Goal: Task Accomplishment & Management: Use online tool/utility

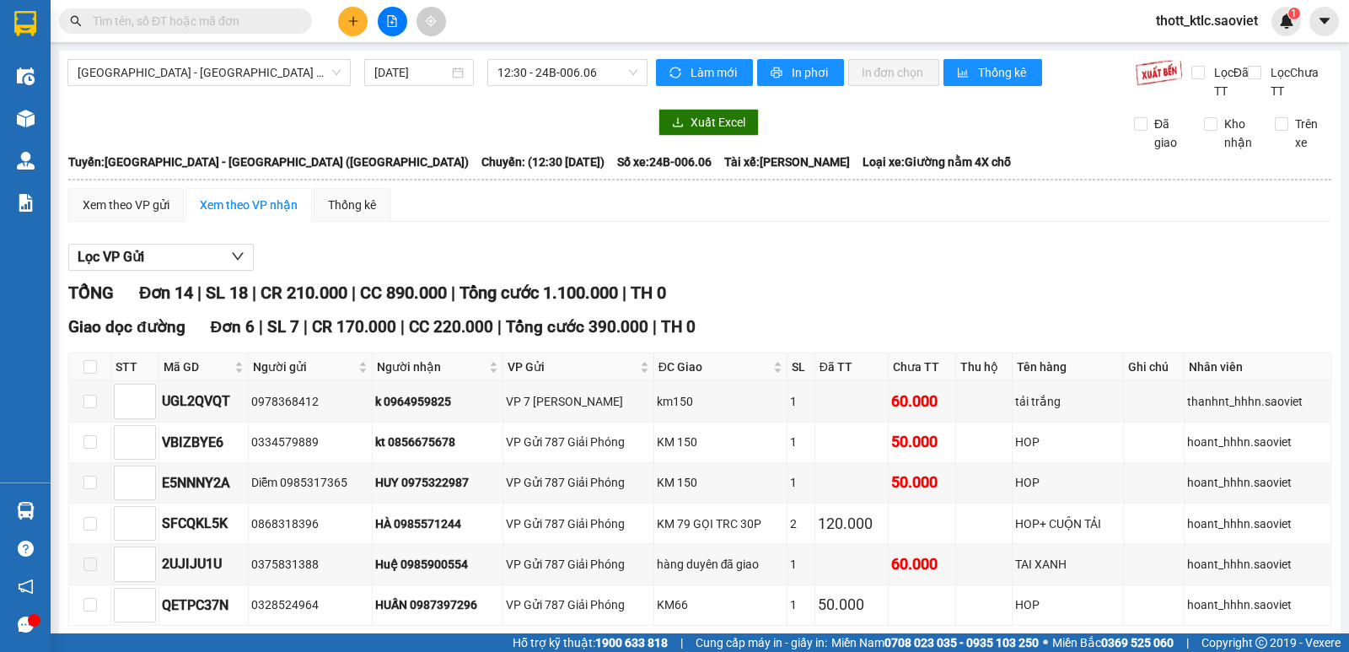
scroll to position [84, 0]
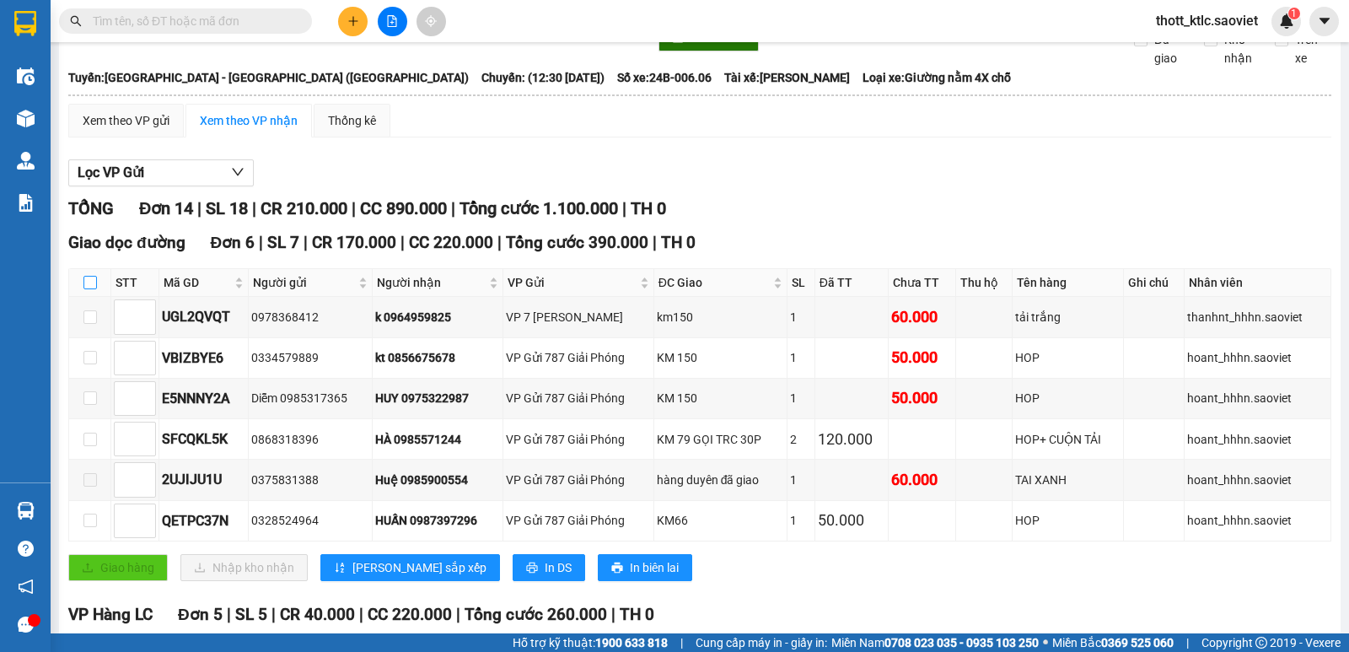
click at [92, 281] on input "checkbox" at bounding box center [89, 282] width 13 height 13
checkbox input "true"
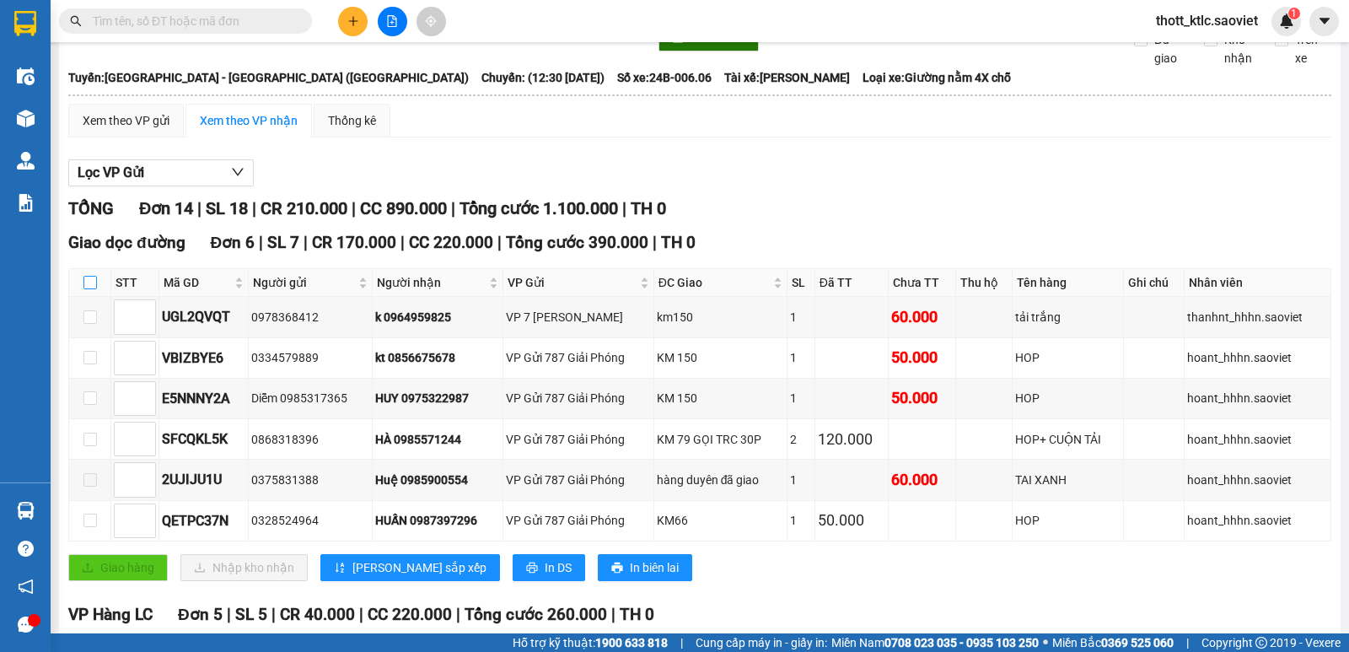
checkbox input "true"
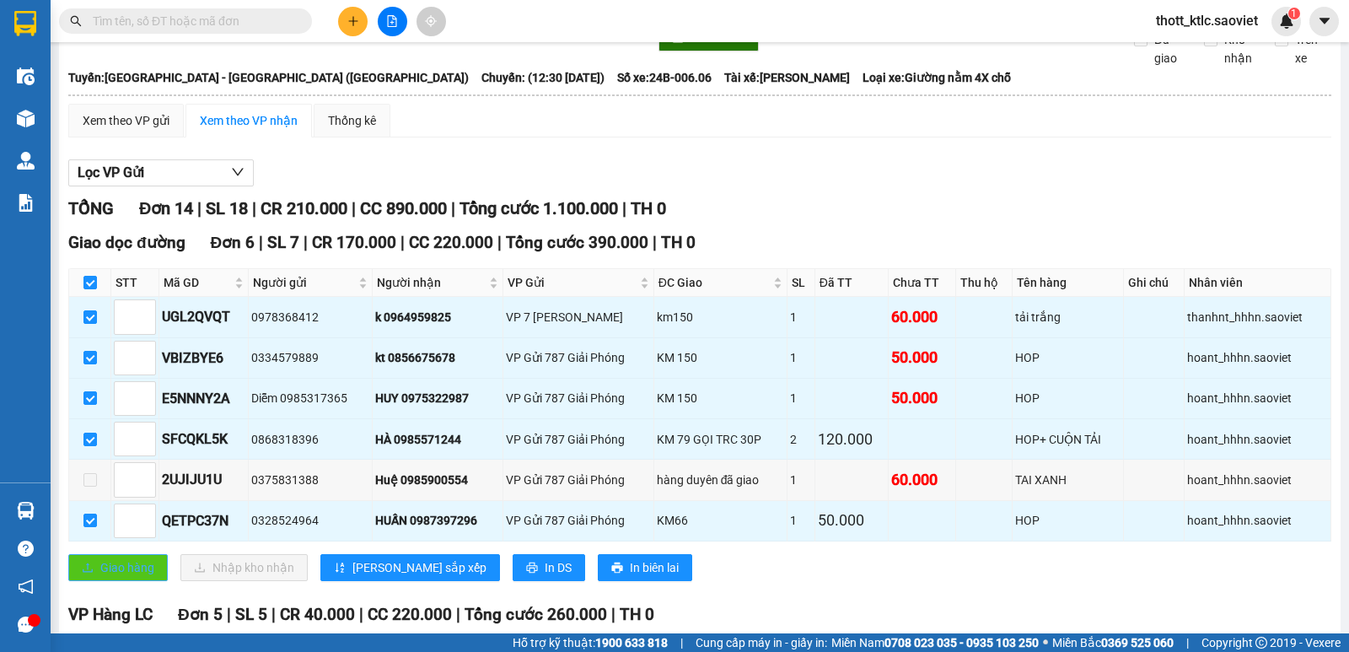
drag, startPoint x: 110, startPoint y: 550, endPoint x: 106, endPoint y: 561, distance: 11.7
click at [110, 555] on div "Giao dọc đường Đơn 6 | SL 7 | CR 170.000 | CC 220.000 | Tổng cước 390.000 | TH …" at bounding box center [699, 411] width 1263 height 363
click at [106, 561] on span "Giao hàng" at bounding box center [127, 567] width 54 height 19
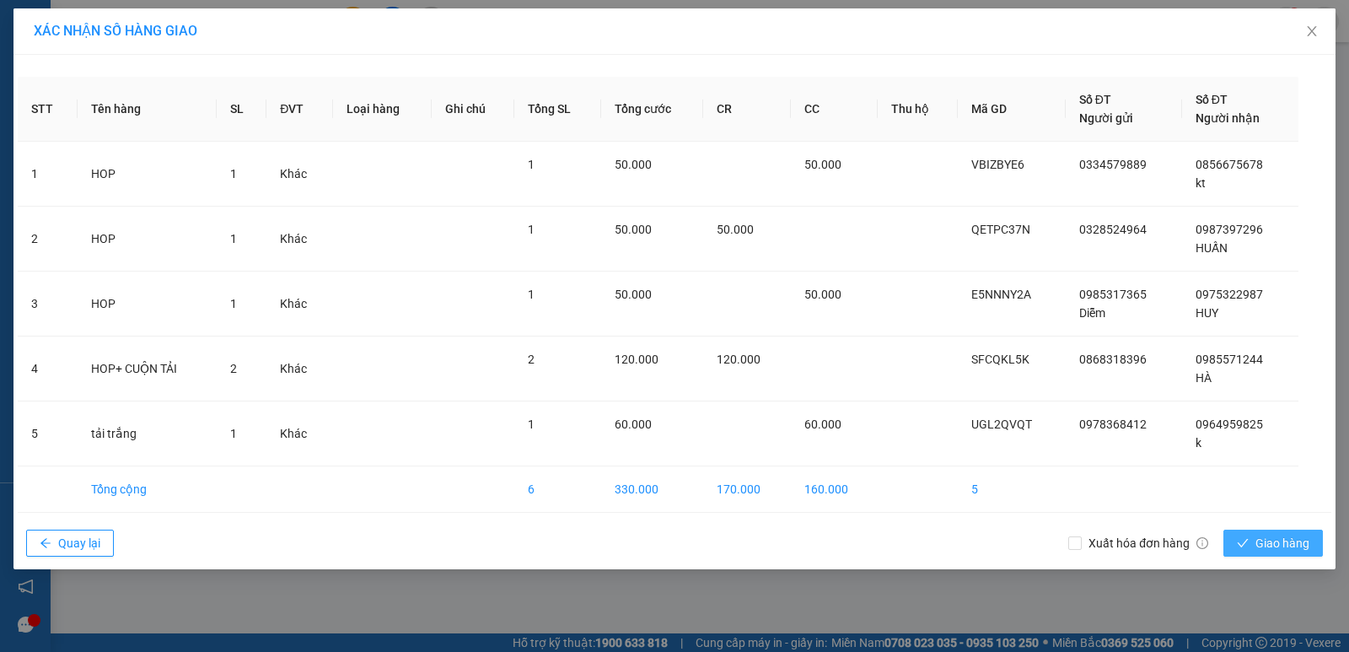
click at [1261, 549] on span "Giao hàng" at bounding box center [1282, 543] width 54 height 19
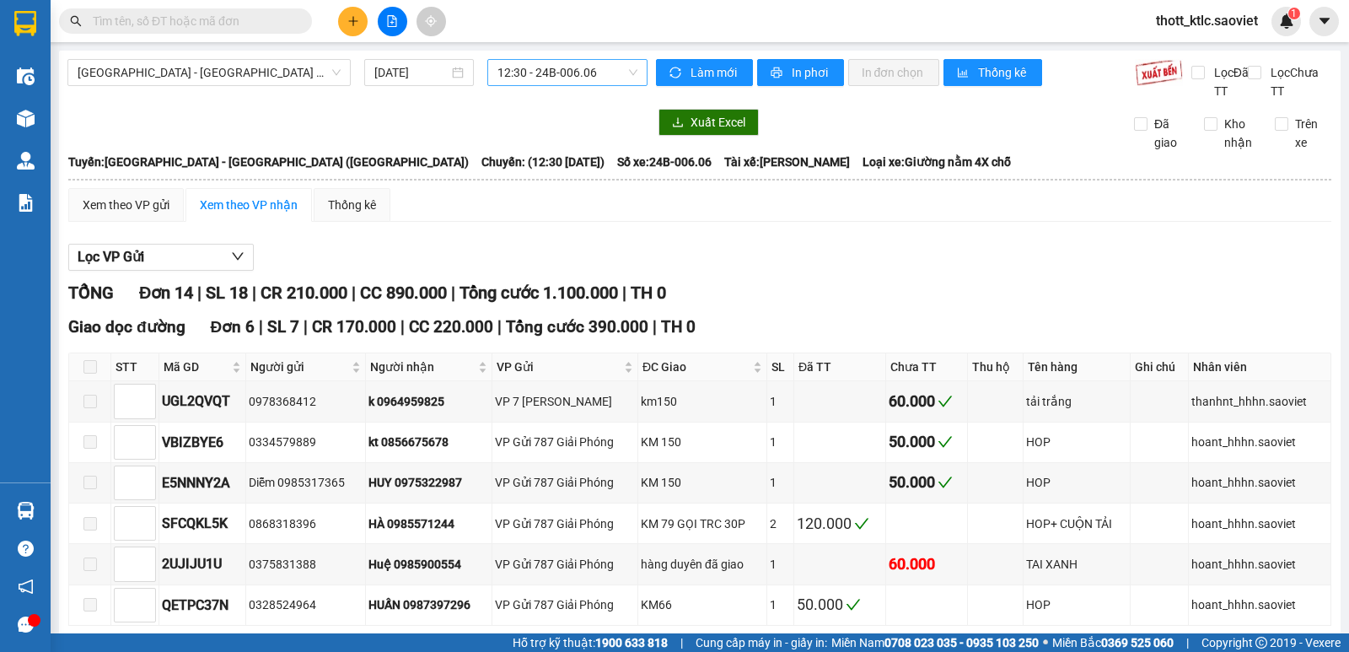
click at [578, 66] on span "12:30 - 24B-006.06" at bounding box center [566, 72] width 139 height 25
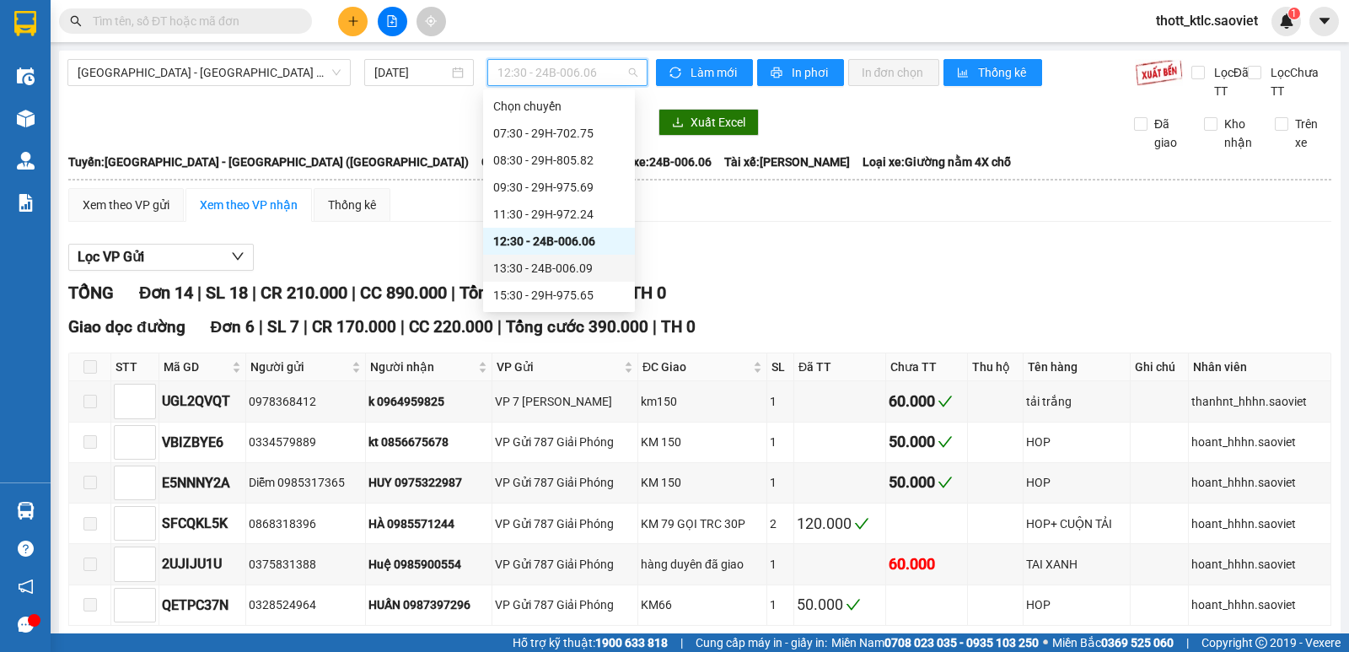
click at [572, 267] on div "13:30 - 24B-006.09" at bounding box center [558, 268] width 131 height 19
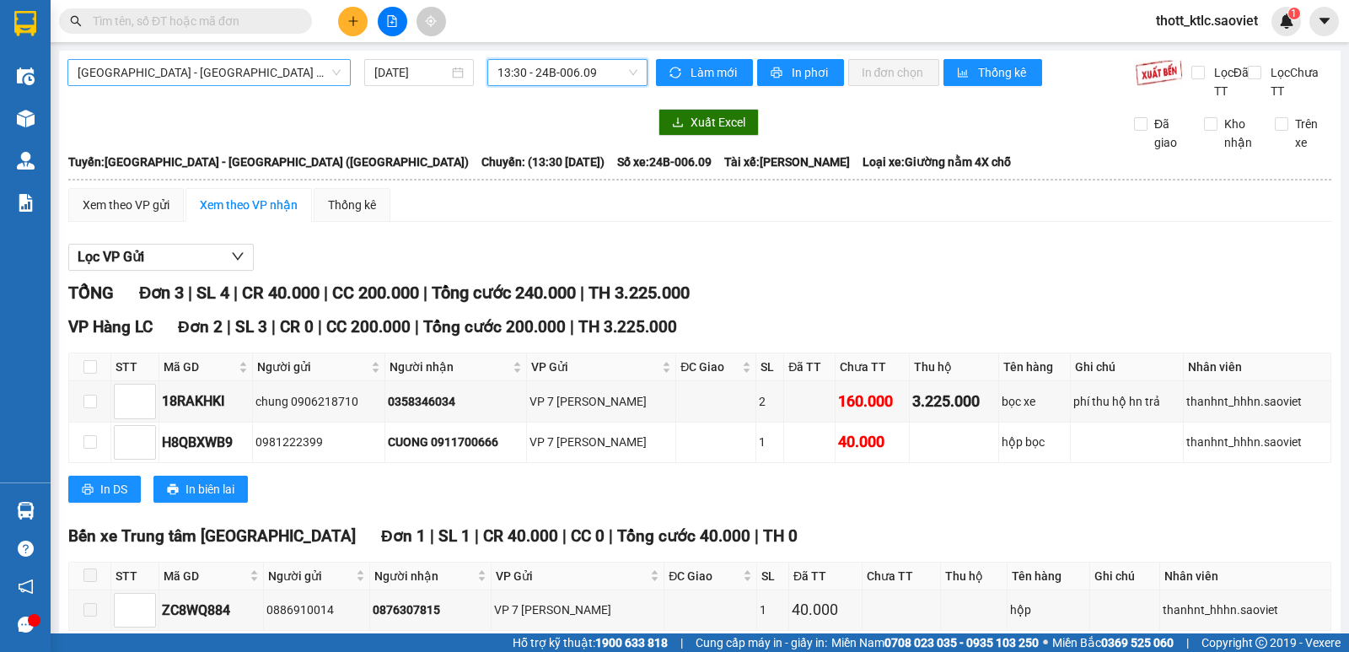
click at [205, 73] on span "[GEOGRAPHIC_DATA] - [GEOGRAPHIC_DATA] ([GEOGRAPHIC_DATA])" at bounding box center [209, 72] width 263 height 25
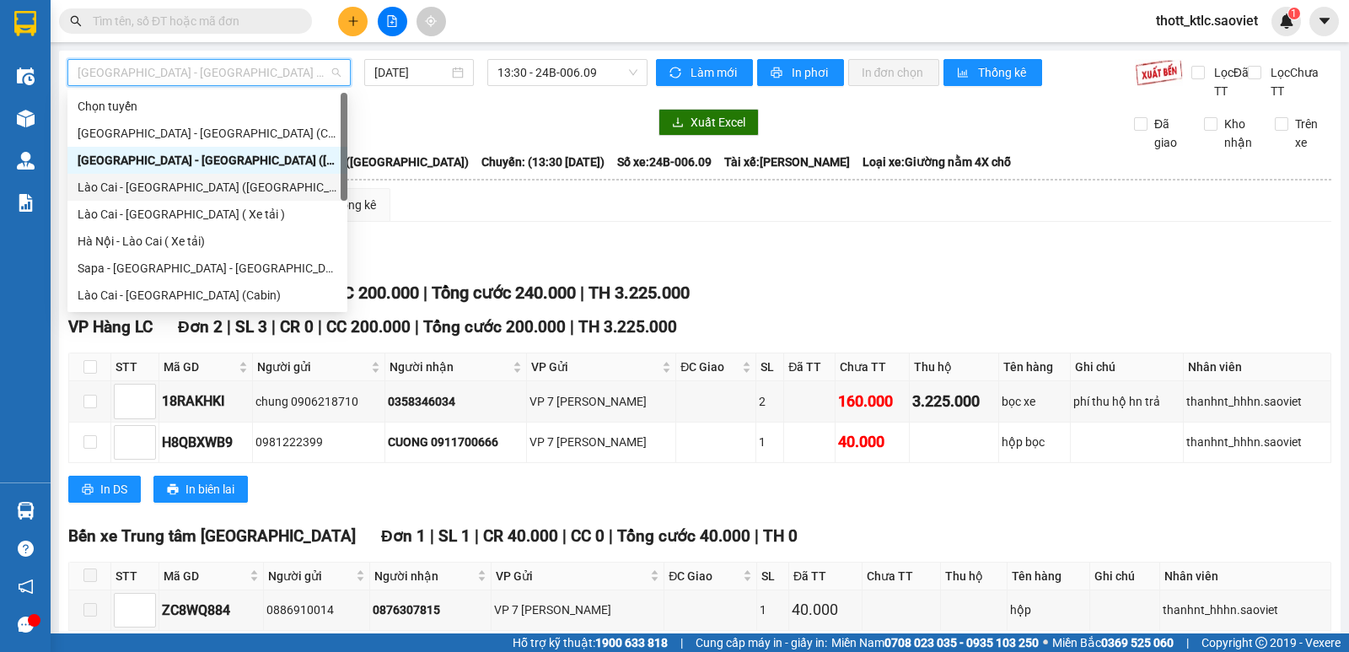
click at [128, 189] on div "Lào Cai - [GEOGRAPHIC_DATA] ([GEOGRAPHIC_DATA])" at bounding box center [208, 187] width 260 height 19
type input "[DATE]"
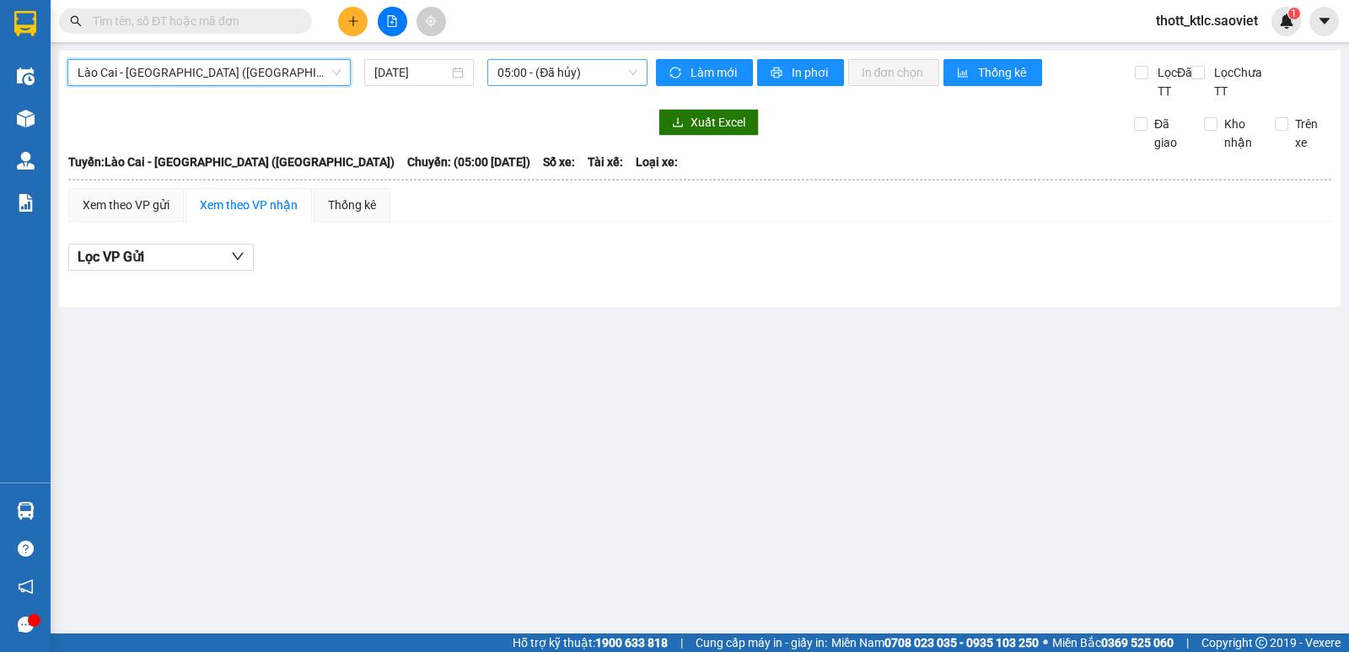
click at [586, 72] on span "05:00 - (Đã hủy)" at bounding box center [566, 72] width 139 height 25
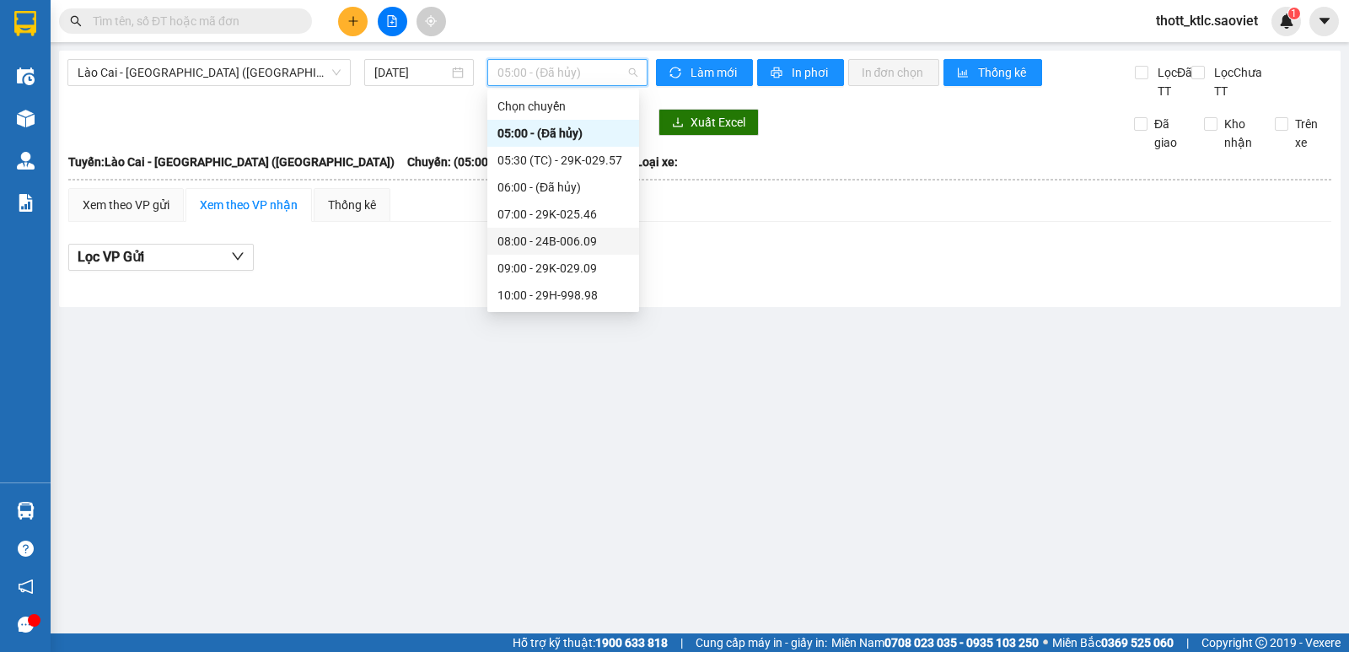
click at [575, 242] on div "08:00 - 24B-006.09" at bounding box center [562, 241] width 131 height 19
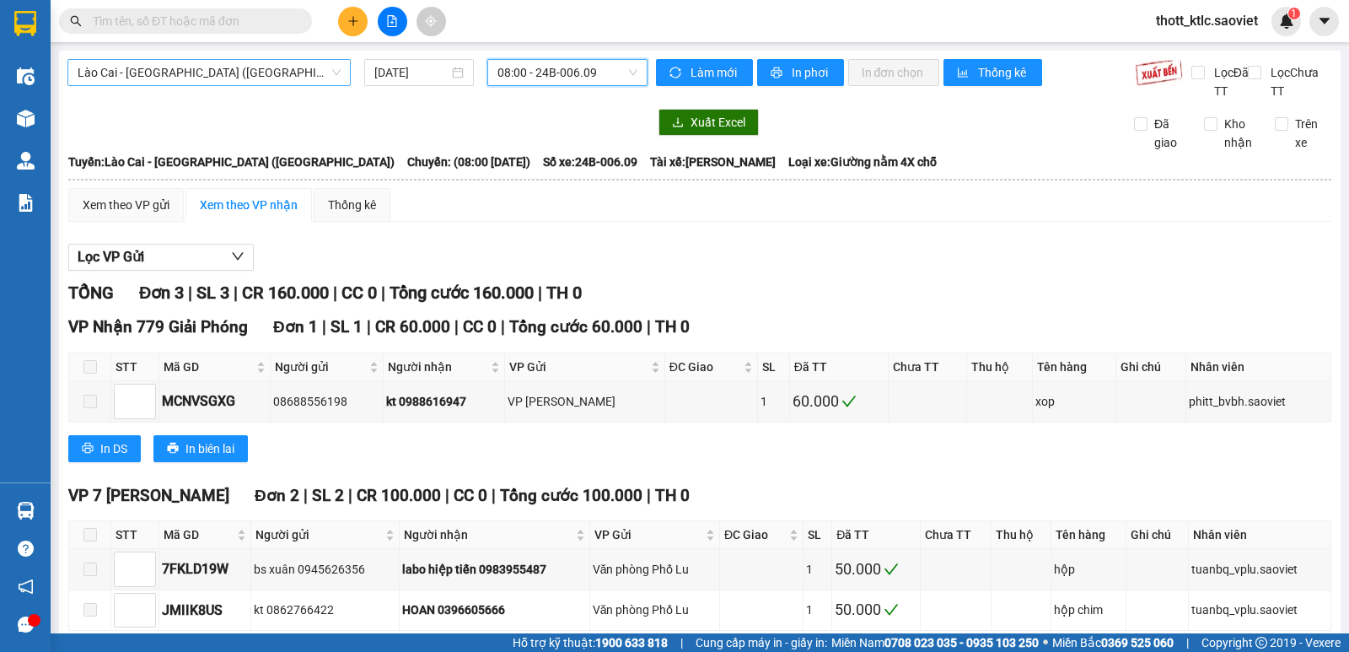
click at [202, 60] on span "Lào Cai - [GEOGRAPHIC_DATA] ([GEOGRAPHIC_DATA])" at bounding box center [209, 72] width 263 height 25
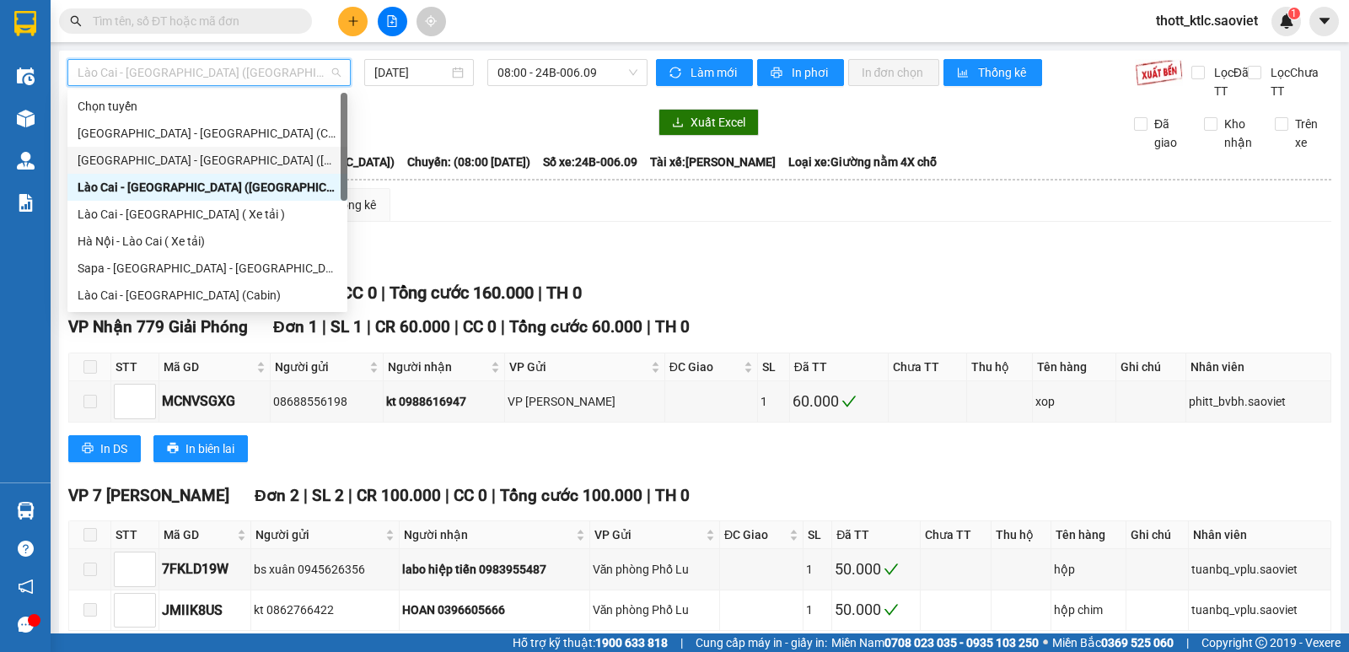
click at [156, 154] on div "[GEOGRAPHIC_DATA] - [GEOGRAPHIC_DATA] ([GEOGRAPHIC_DATA])" at bounding box center [208, 160] width 260 height 19
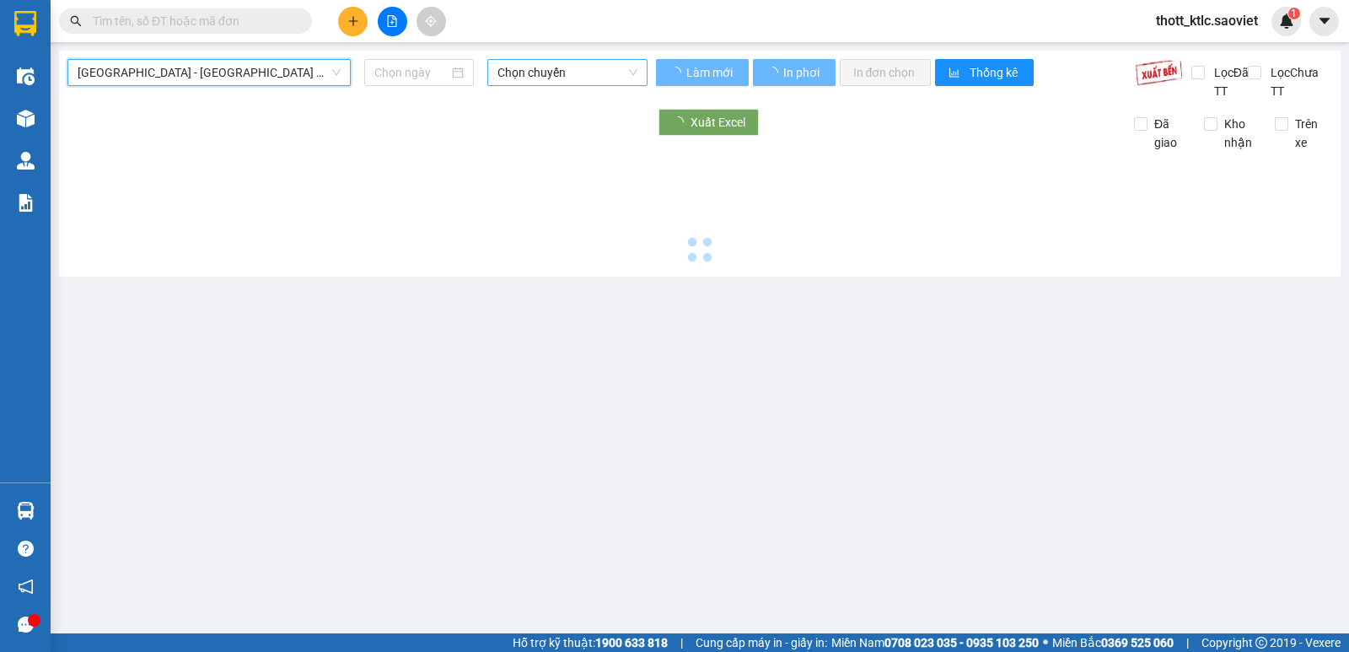
type input "[DATE]"
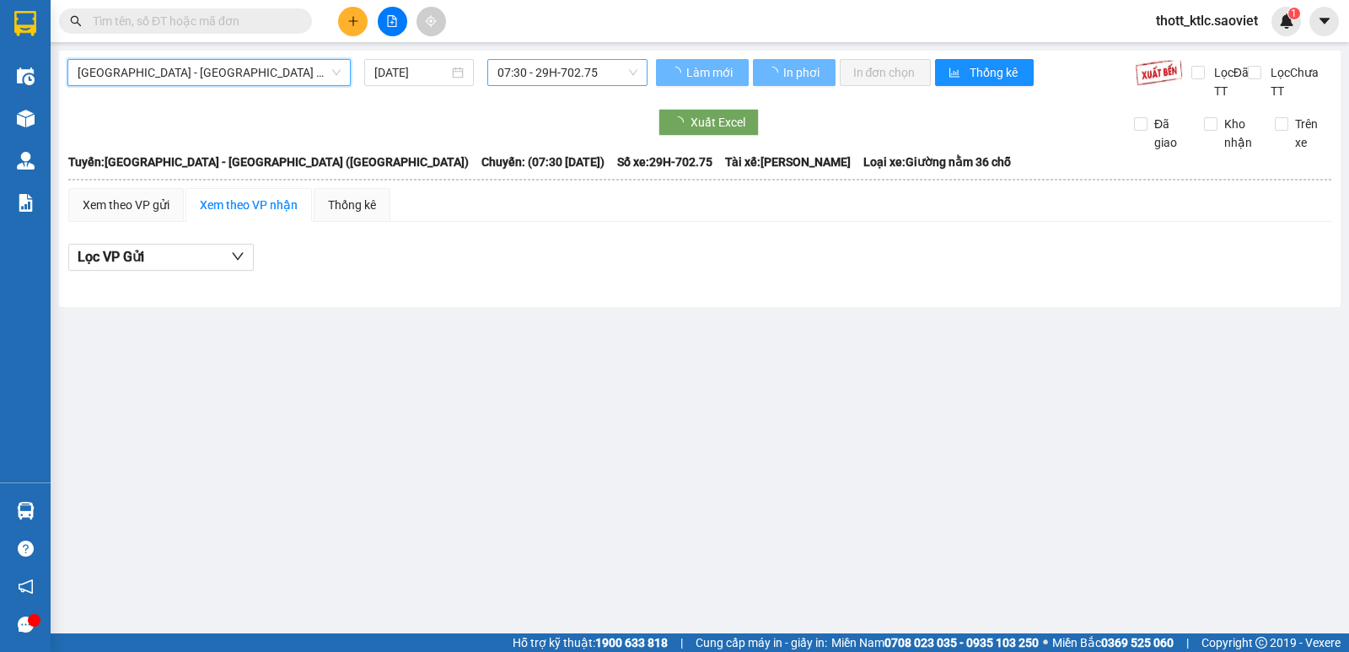
click at [573, 73] on span "07:30 - 29H-702.75" at bounding box center [566, 72] width 139 height 25
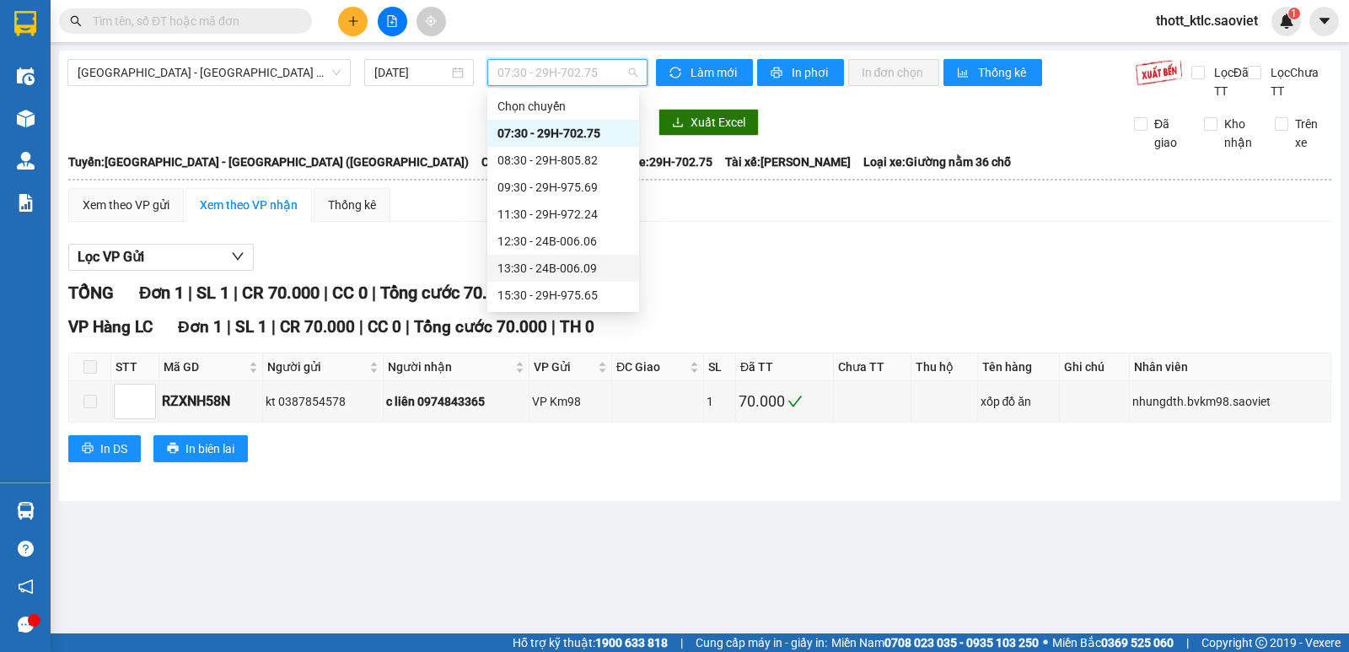
click at [540, 271] on div "13:30 - 24B-006.09" at bounding box center [562, 268] width 131 height 19
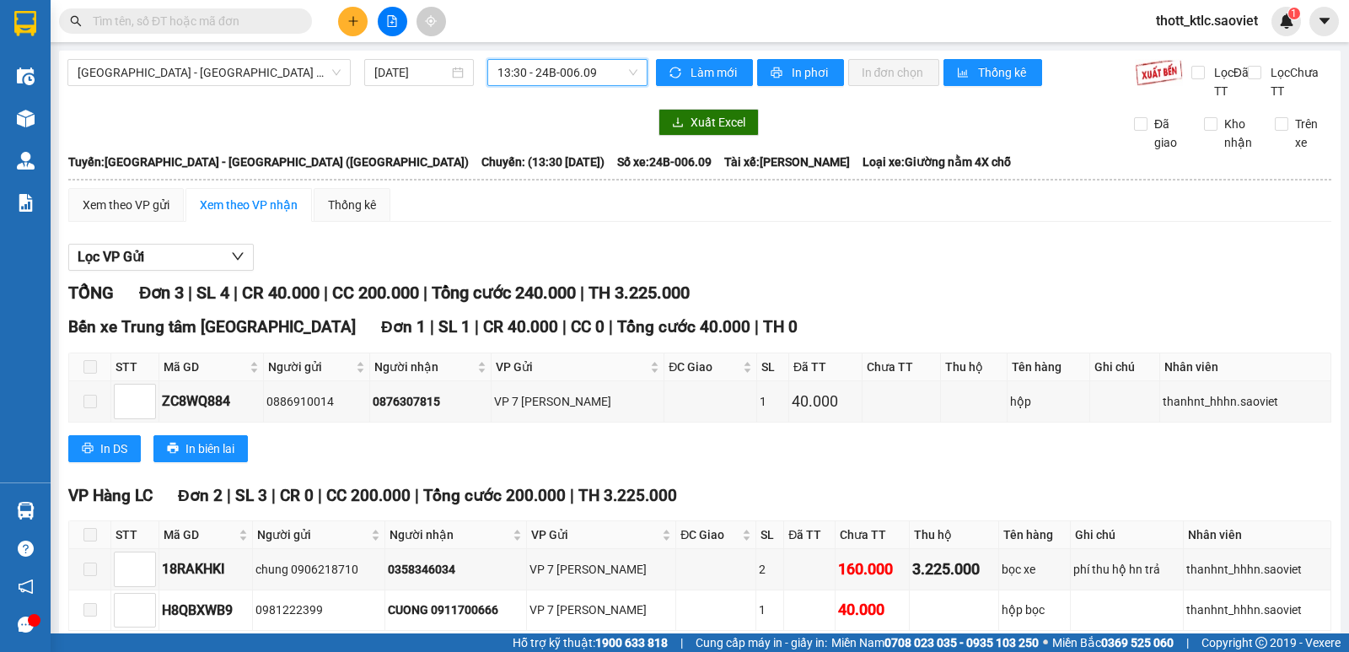
click at [589, 72] on span "13:30 - 24B-006.09" at bounding box center [566, 72] width 139 height 25
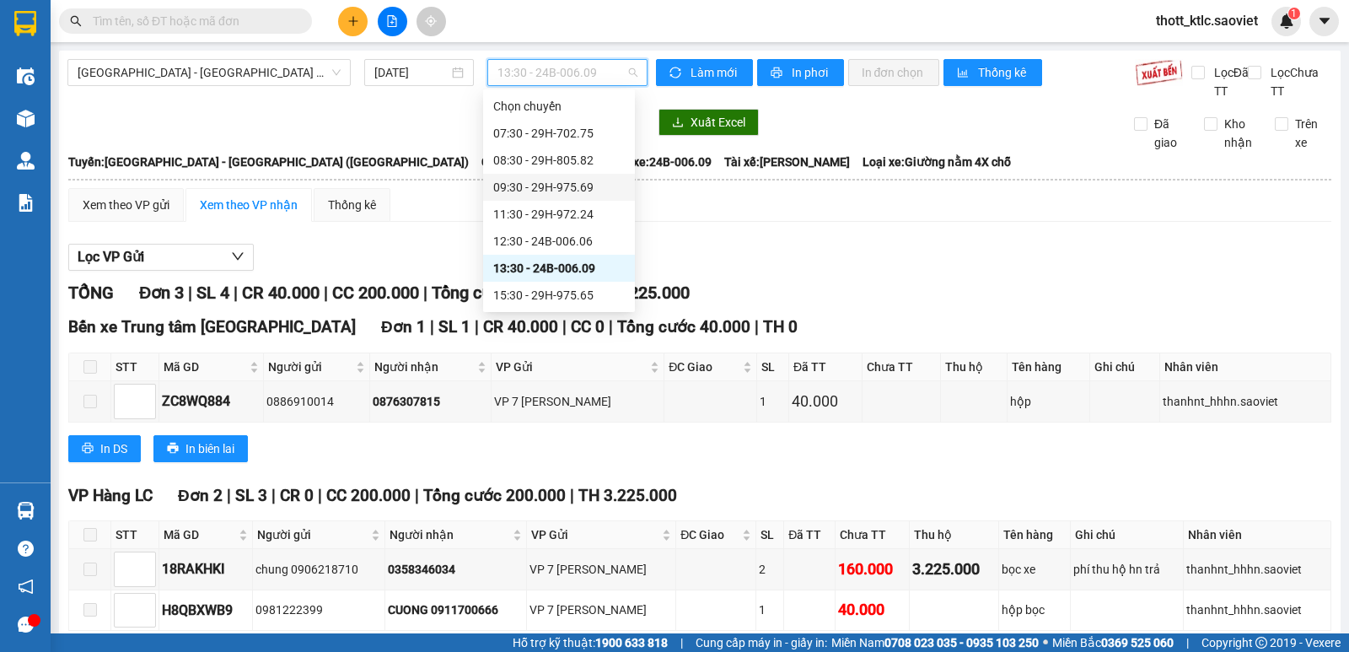
click at [572, 185] on div "09:30 - 29H-975.69" at bounding box center [558, 187] width 131 height 19
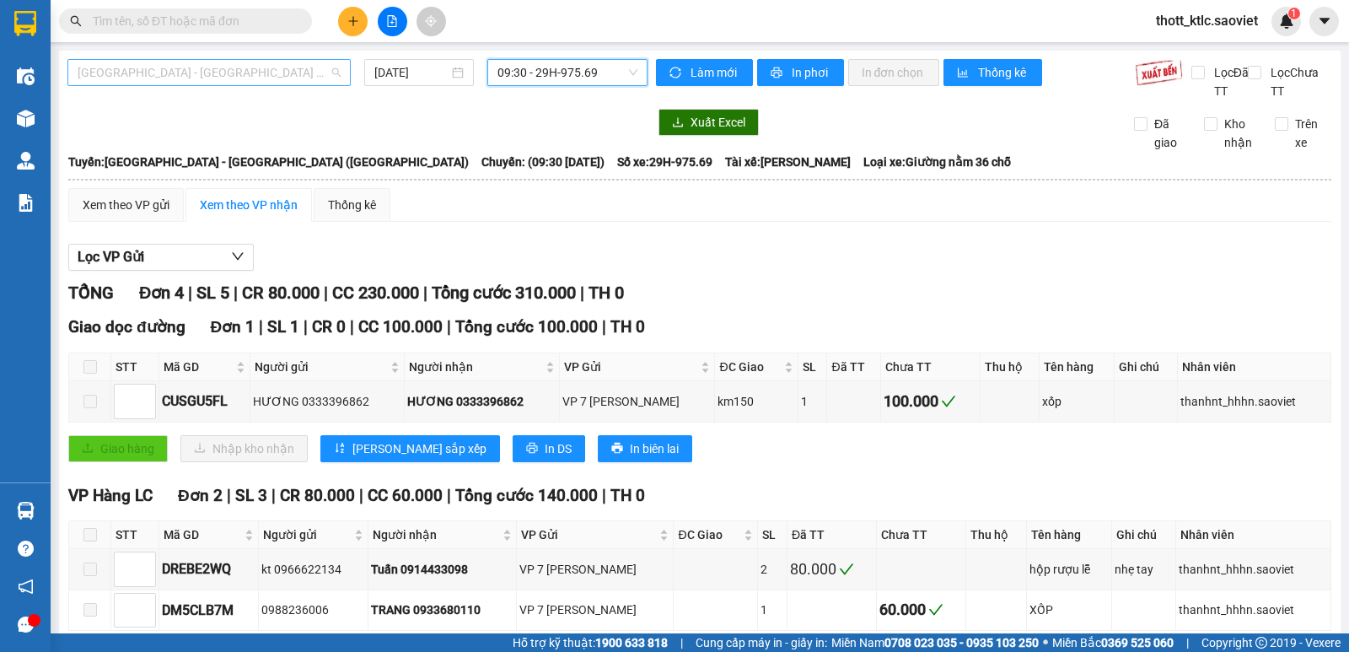
click at [187, 72] on span "[GEOGRAPHIC_DATA] - [GEOGRAPHIC_DATA] ([GEOGRAPHIC_DATA])" at bounding box center [209, 72] width 263 height 25
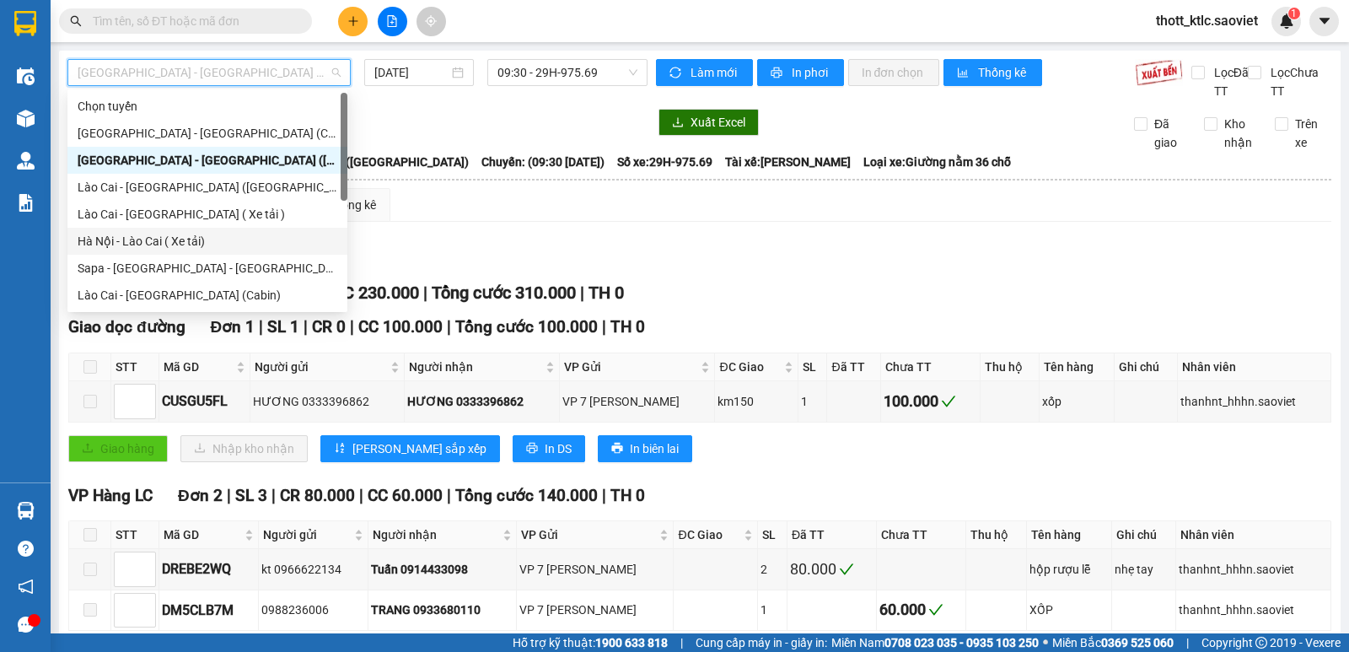
scroll to position [135, 0]
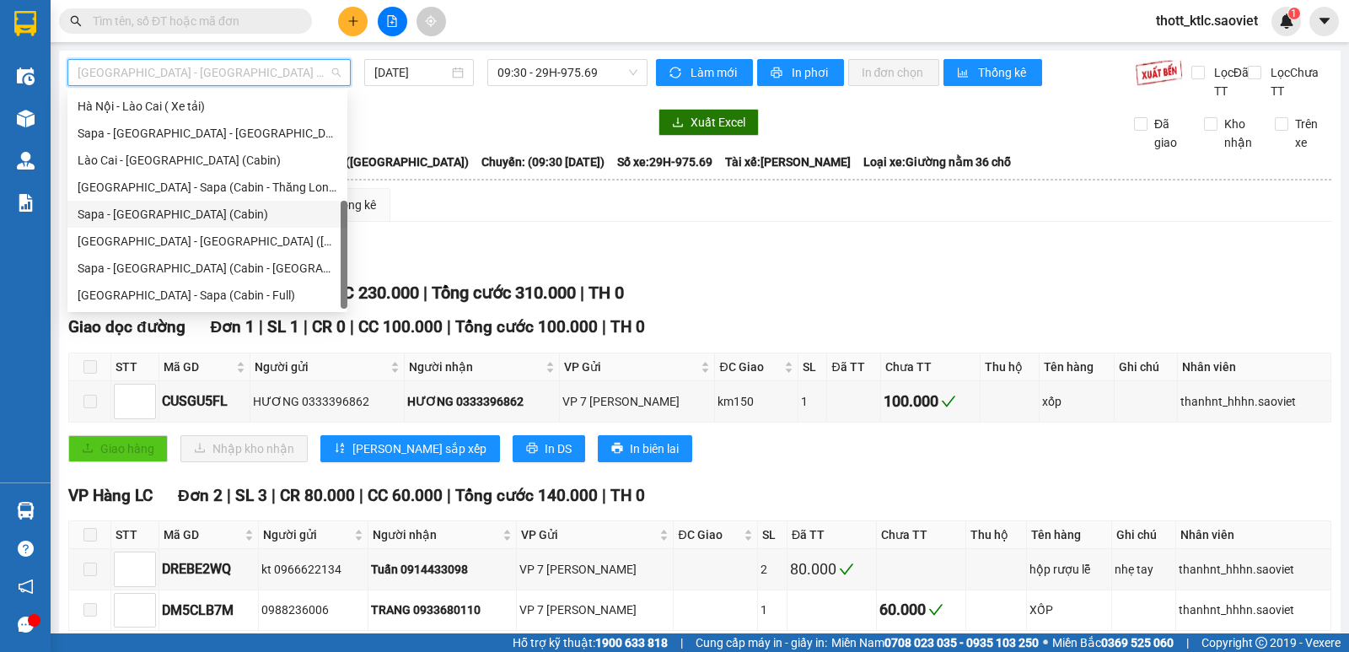
click at [135, 219] on div "Sapa - [GEOGRAPHIC_DATA] (Cabin)" at bounding box center [208, 214] width 260 height 19
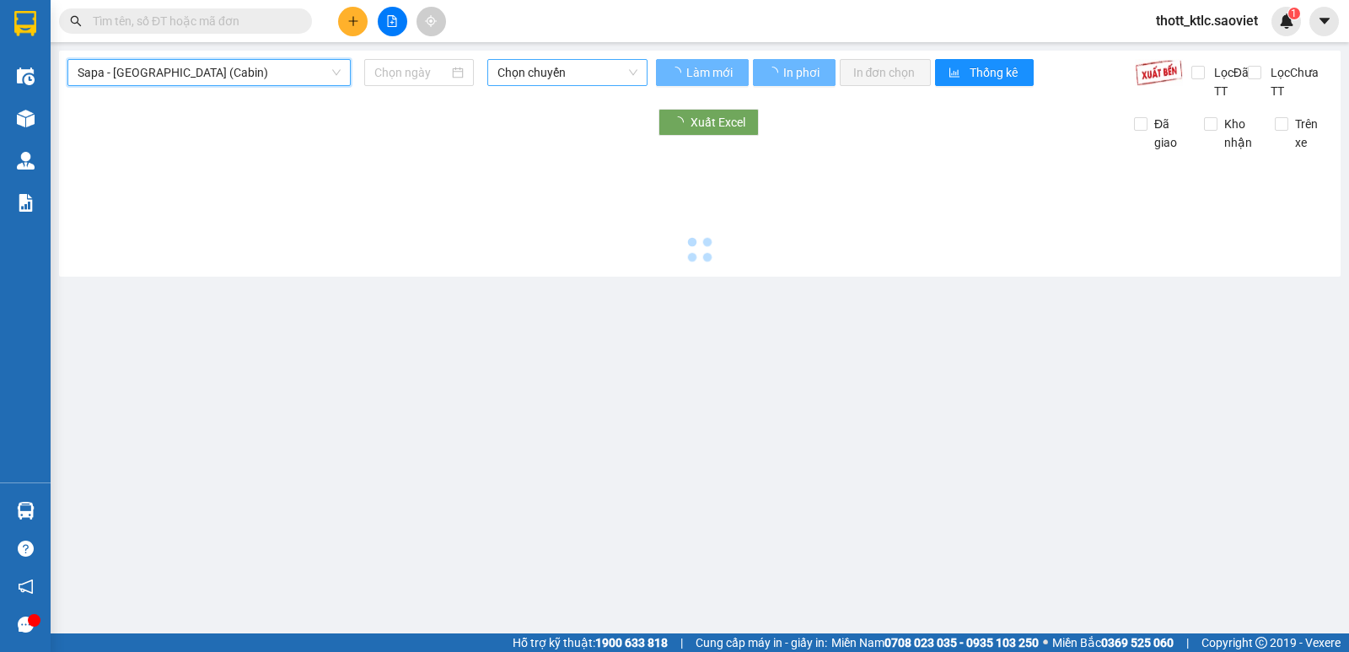
type input "[DATE]"
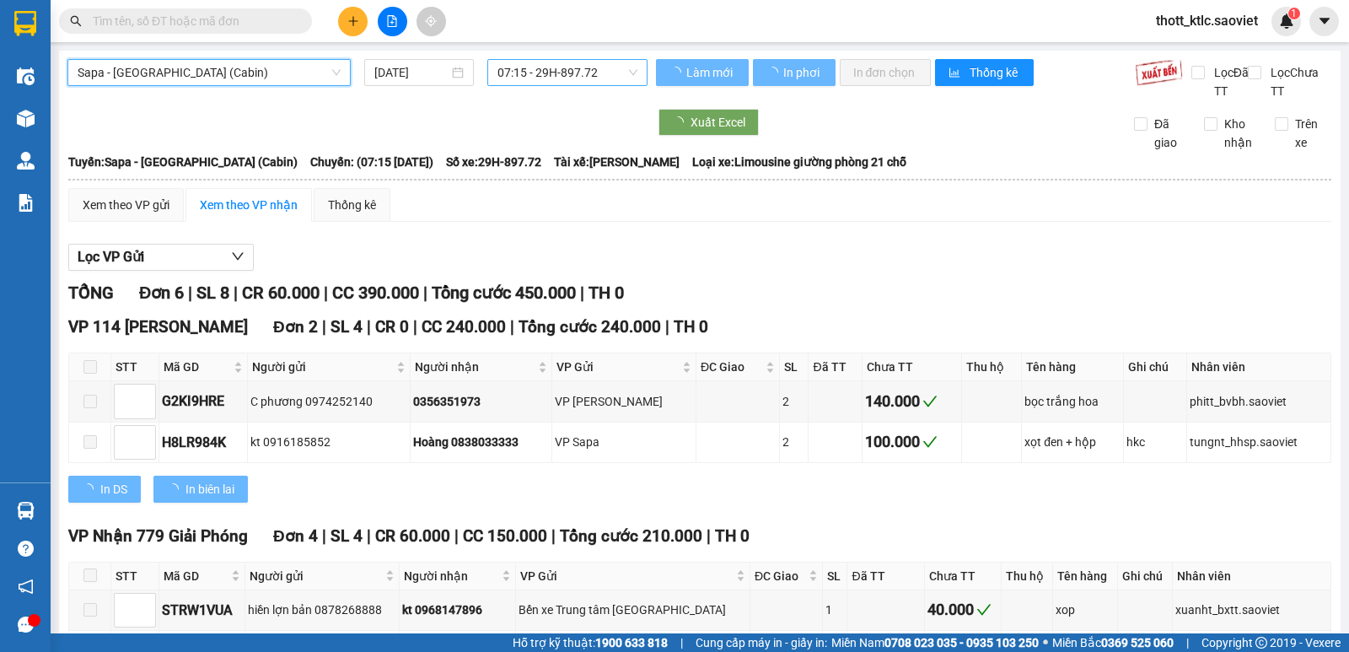
click at [541, 77] on span "07:15 - 29H-897.72" at bounding box center [566, 72] width 139 height 25
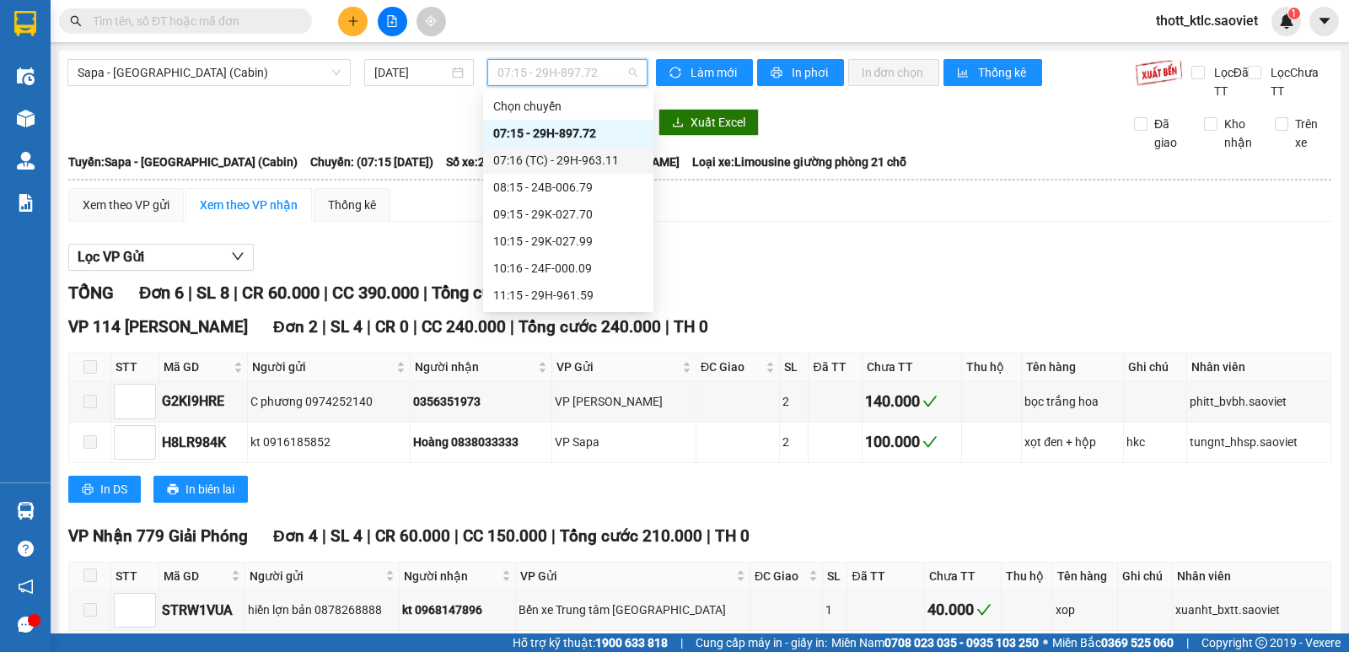
click at [563, 160] on div "07:16 (TC) - 29H-963.11" at bounding box center [568, 160] width 150 height 19
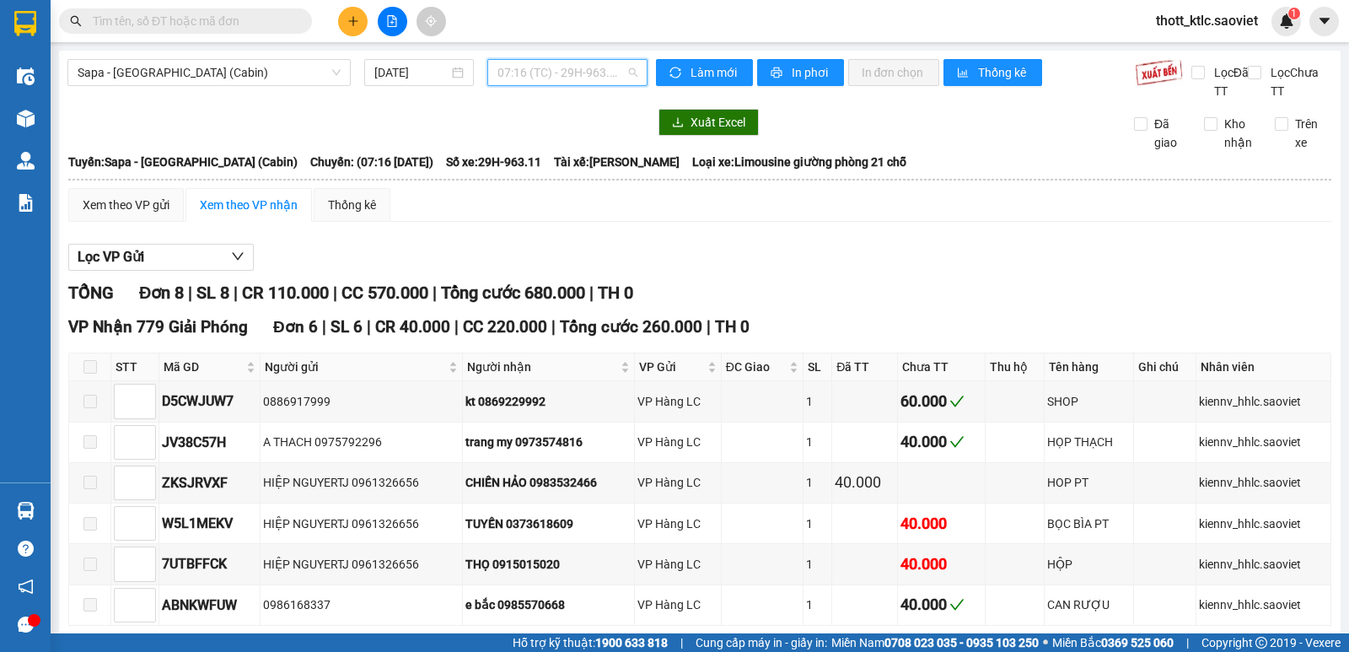
click at [596, 78] on span "07:16 (TC) - 29H-963.11" at bounding box center [566, 72] width 139 height 25
click at [161, 77] on span "Sapa - [GEOGRAPHIC_DATA] (Cabin)" at bounding box center [209, 72] width 263 height 25
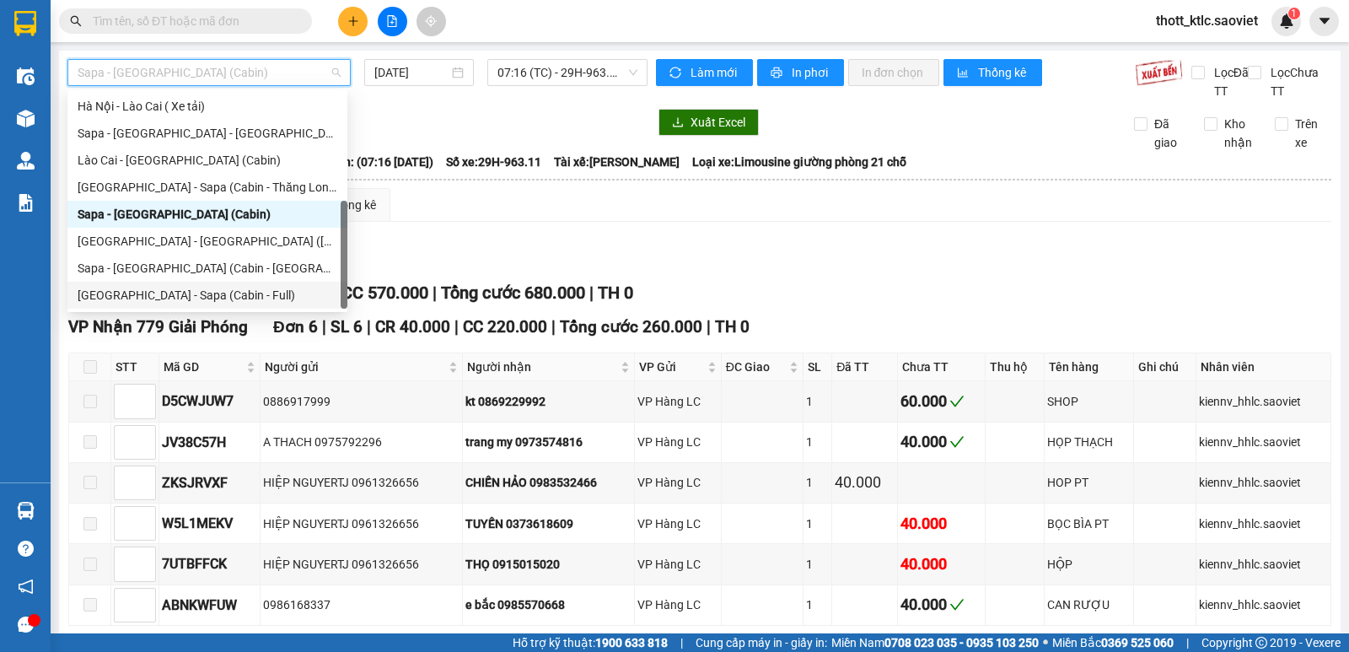
click at [150, 292] on div "[GEOGRAPHIC_DATA] - Sapa (Cabin - Full)" at bounding box center [208, 295] width 260 height 19
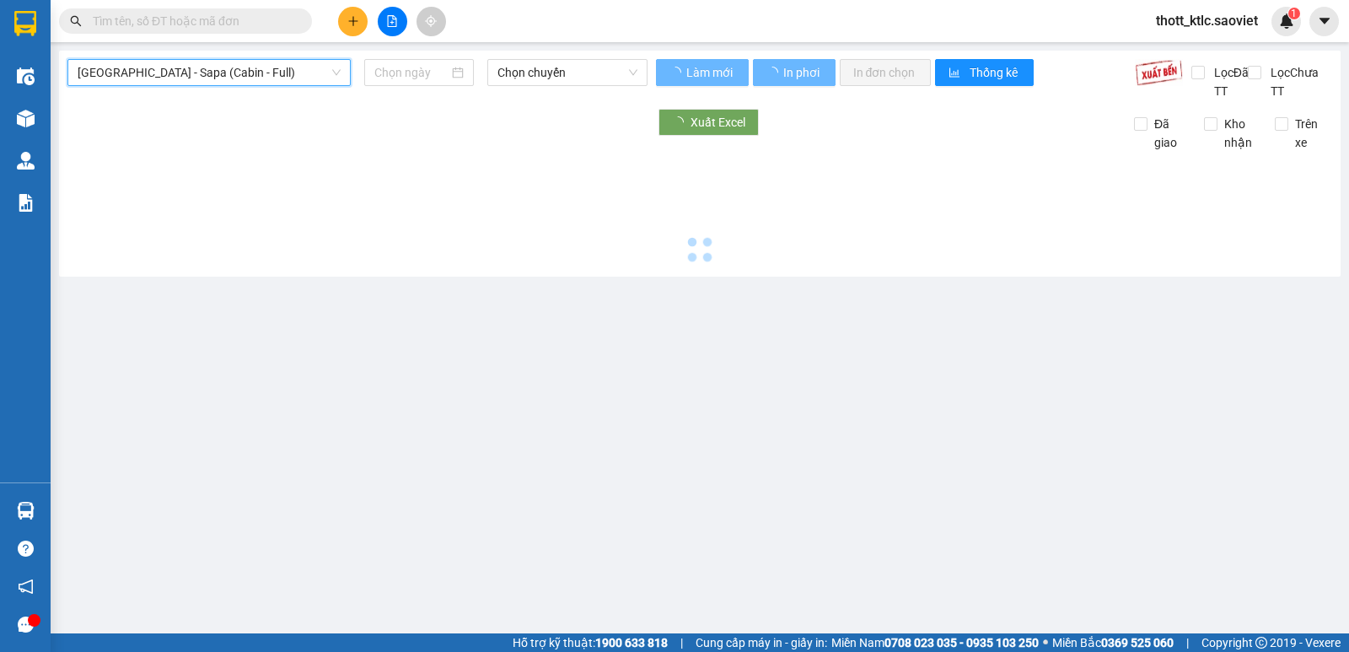
type input "[DATE]"
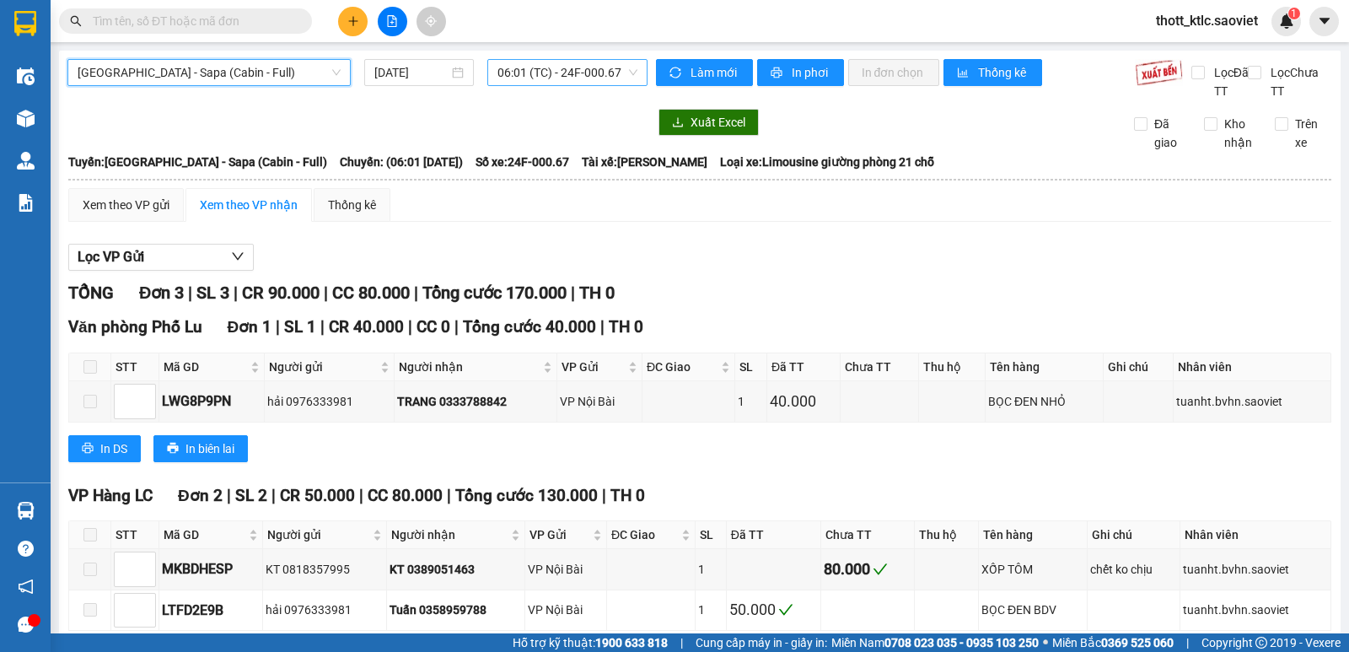
click at [593, 78] on span "06:01 (TC) - 24F-000.67" at bounding box center [566, 72] width 139 height 25
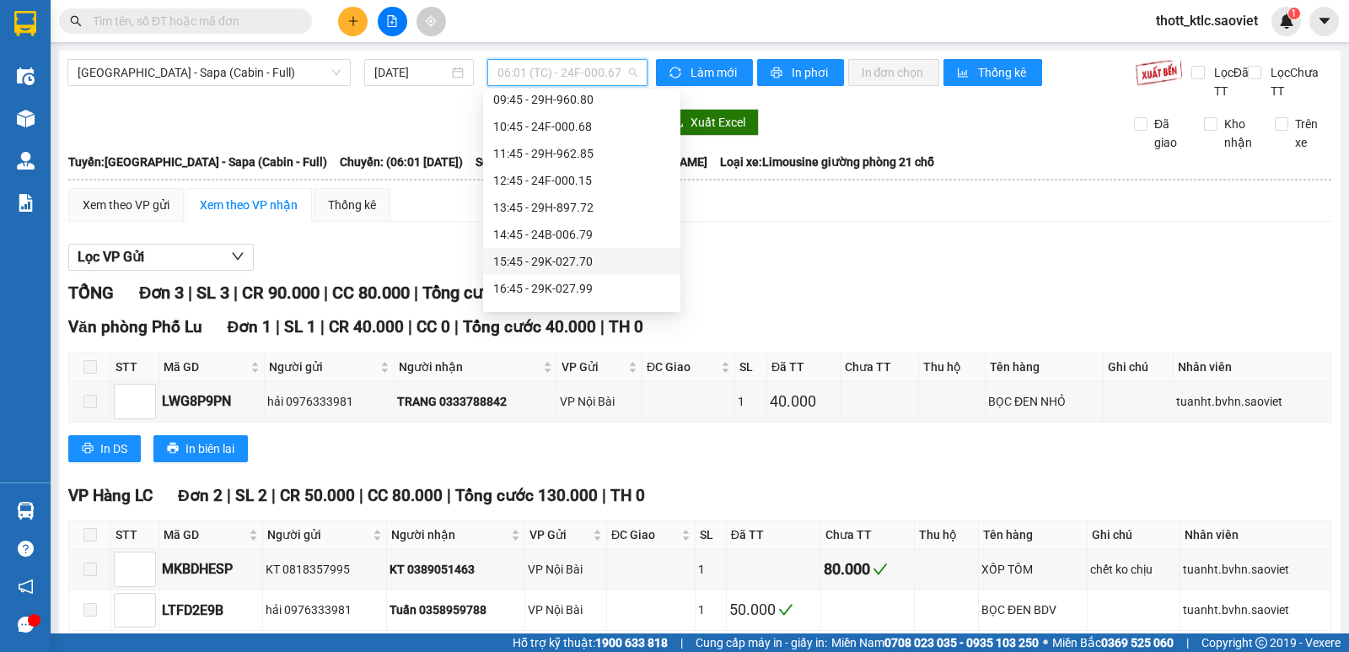
scroll to position [84, 0]
click at [233, 68] on span "[GEOGRAPHIC_DATA] - Sapa (Cabin - Full)" at bounding box center [209, 72] width 263 height 25
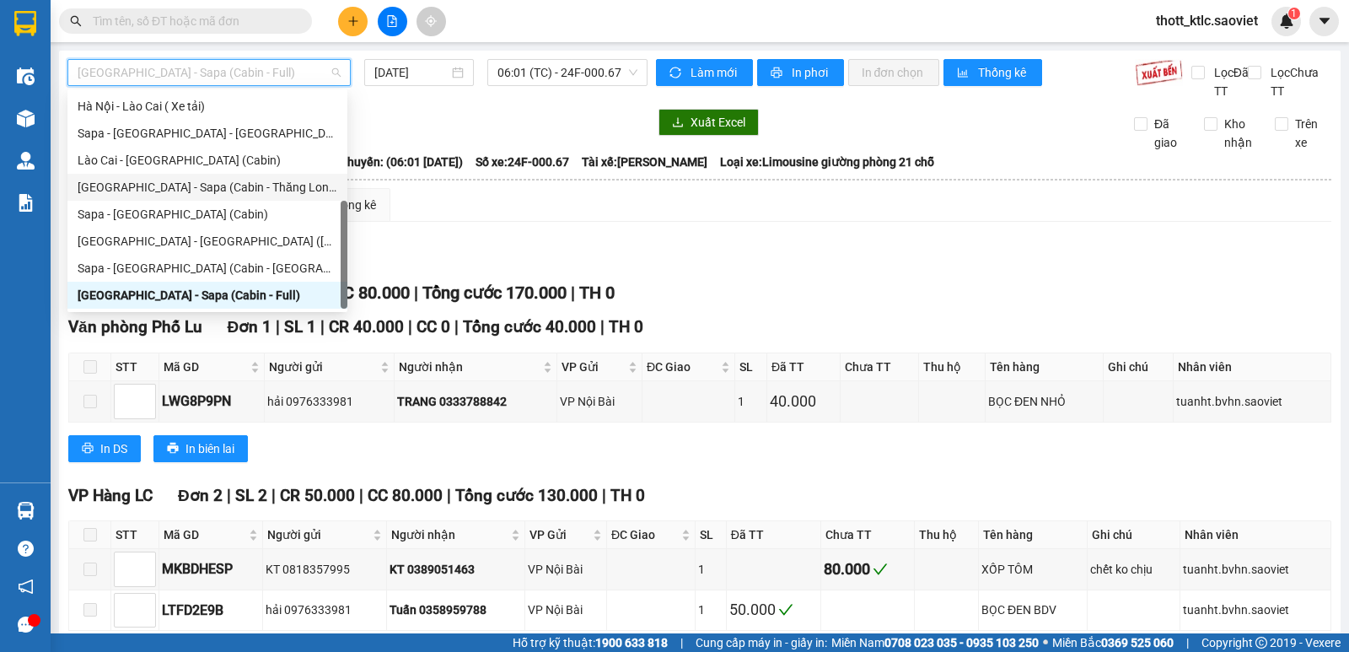
click at [230, 187] on div "[GEOGRAPHIC_DATA] - Sapa (Cabin - Thăng Long)" at bounding box center [208, 187] width 260 height 19
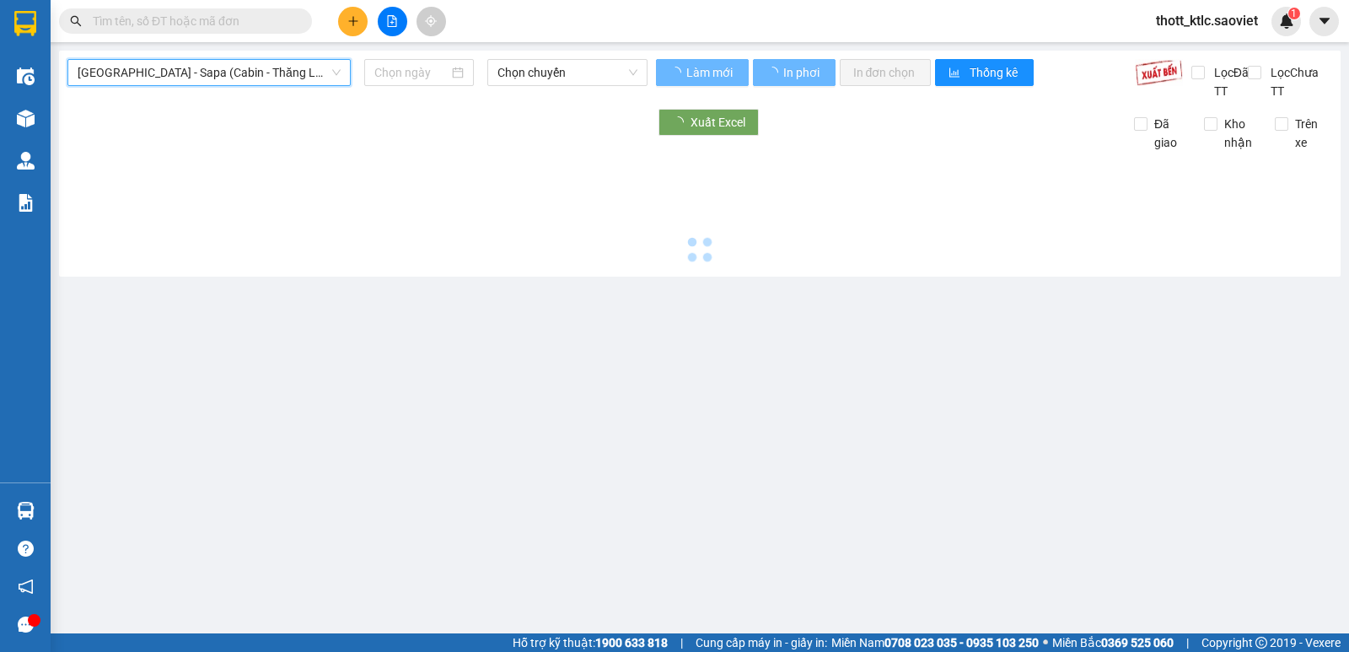
type input "[DATE]"
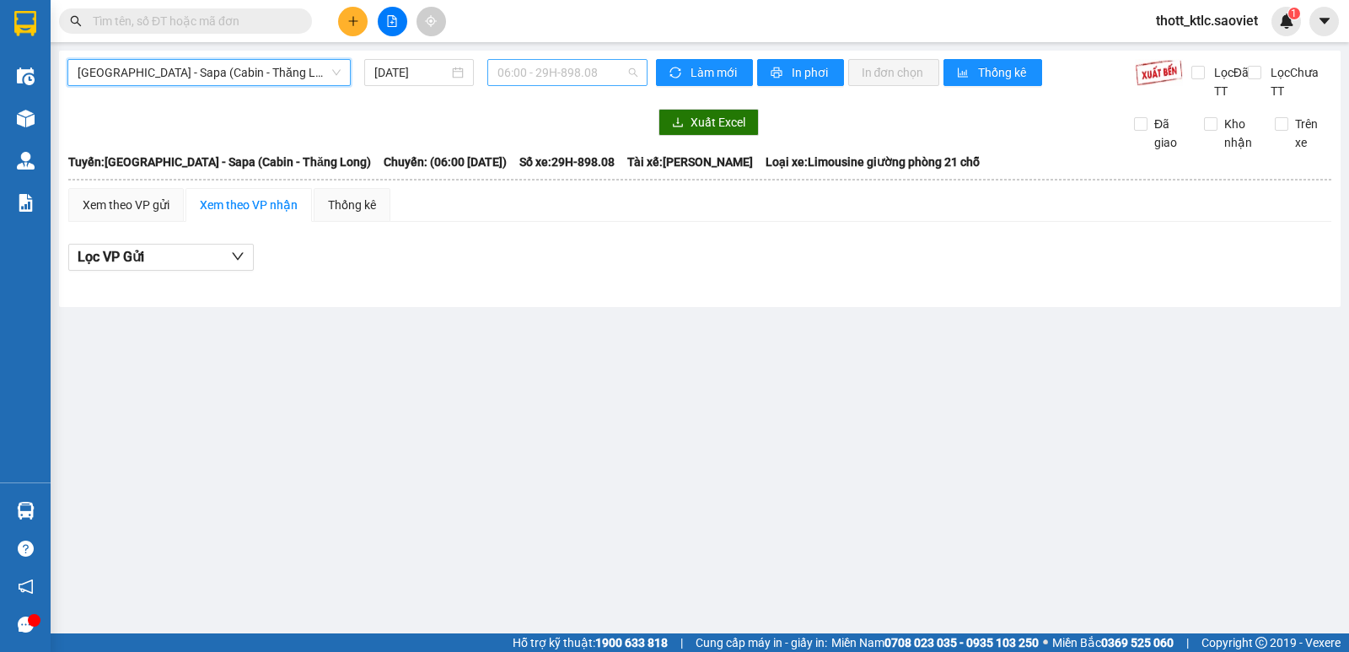
click at [587, 76] on span "06:00 - 29H-898.08" at bounding box center [566, 72] width 139 height 25
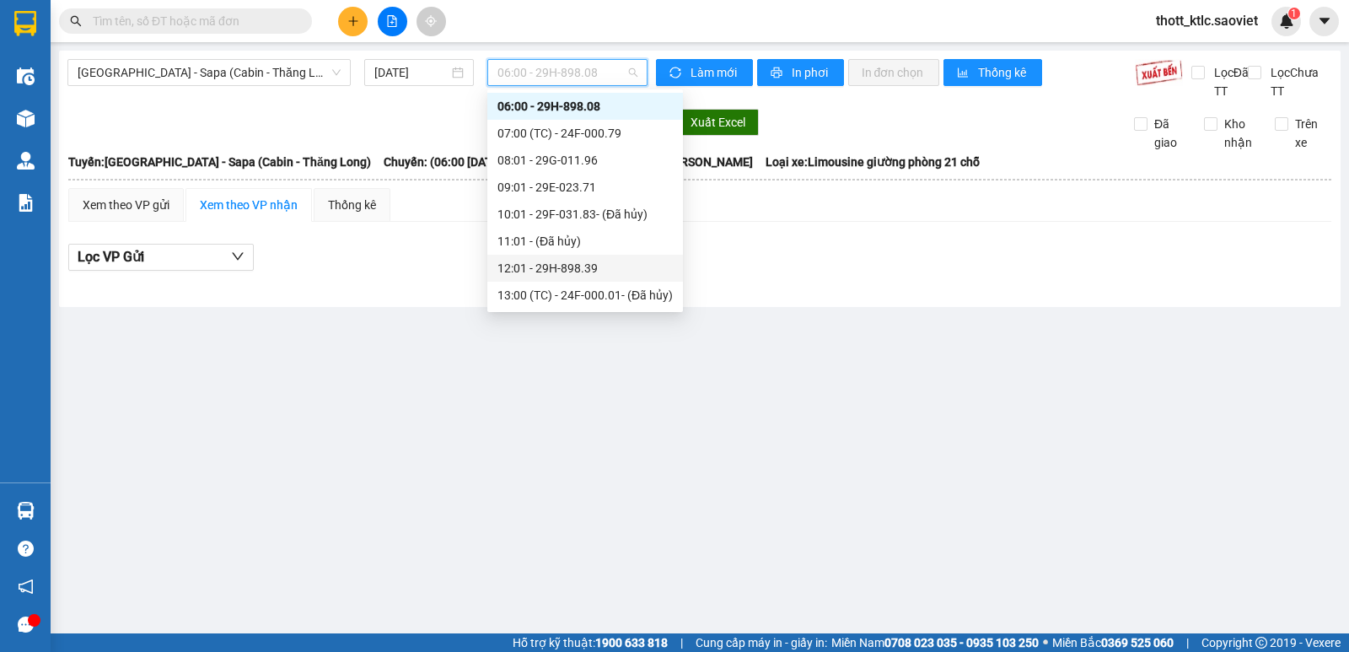
scroll to position [111, 0]
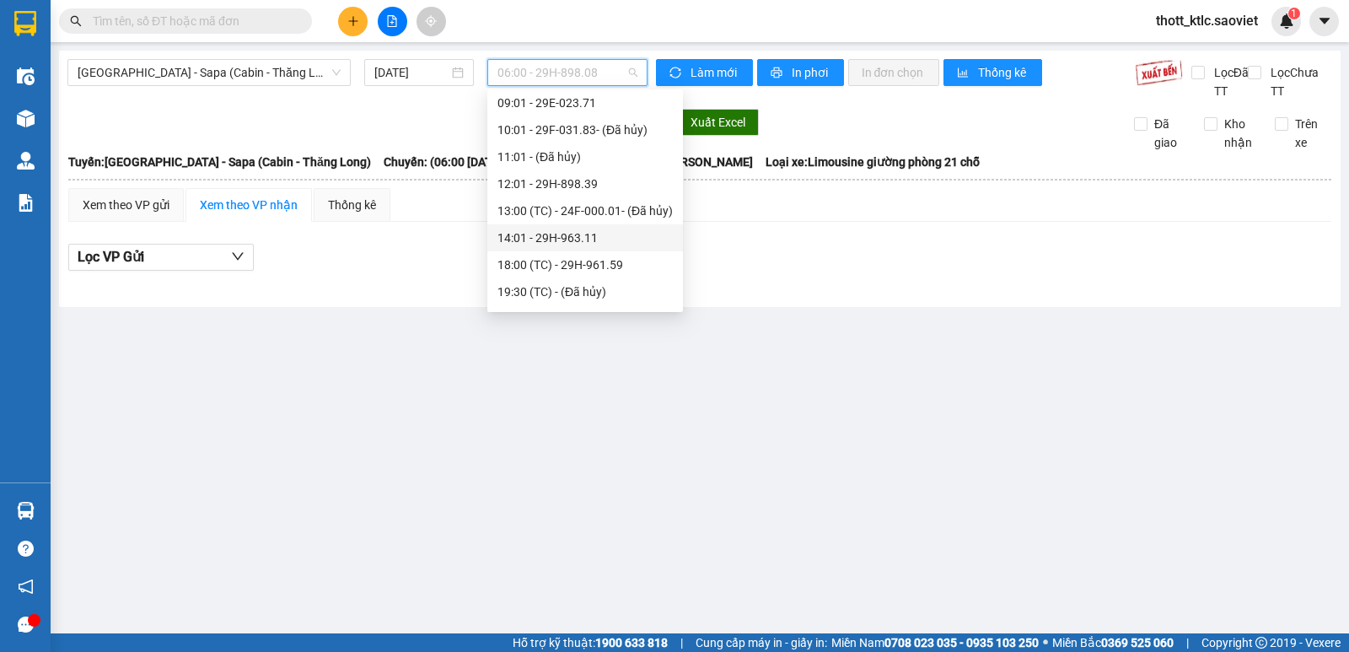
click at [588, 239] on div "14:01 - 29H-963.11" at bounding box center [584, 237] width 175 height 19
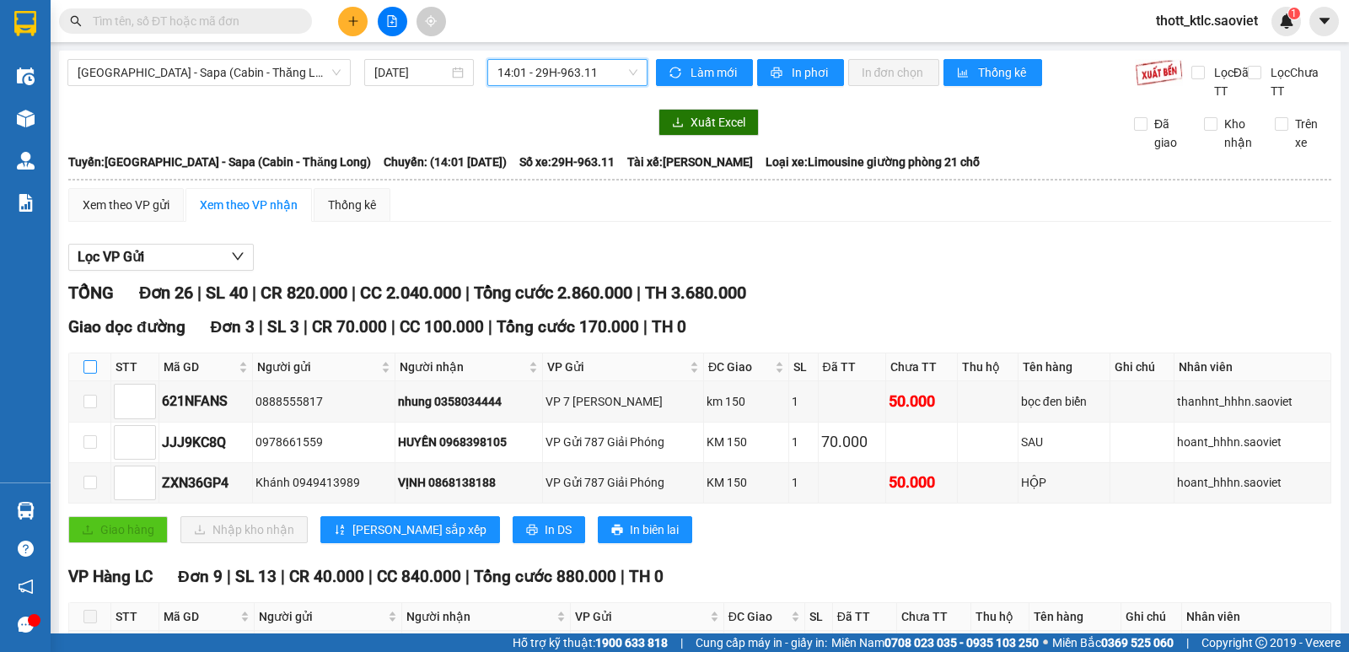
click at [90, 366] on input "checkbox" at bounding box center [89, 366] width 13 height 13
checkbox input "true"
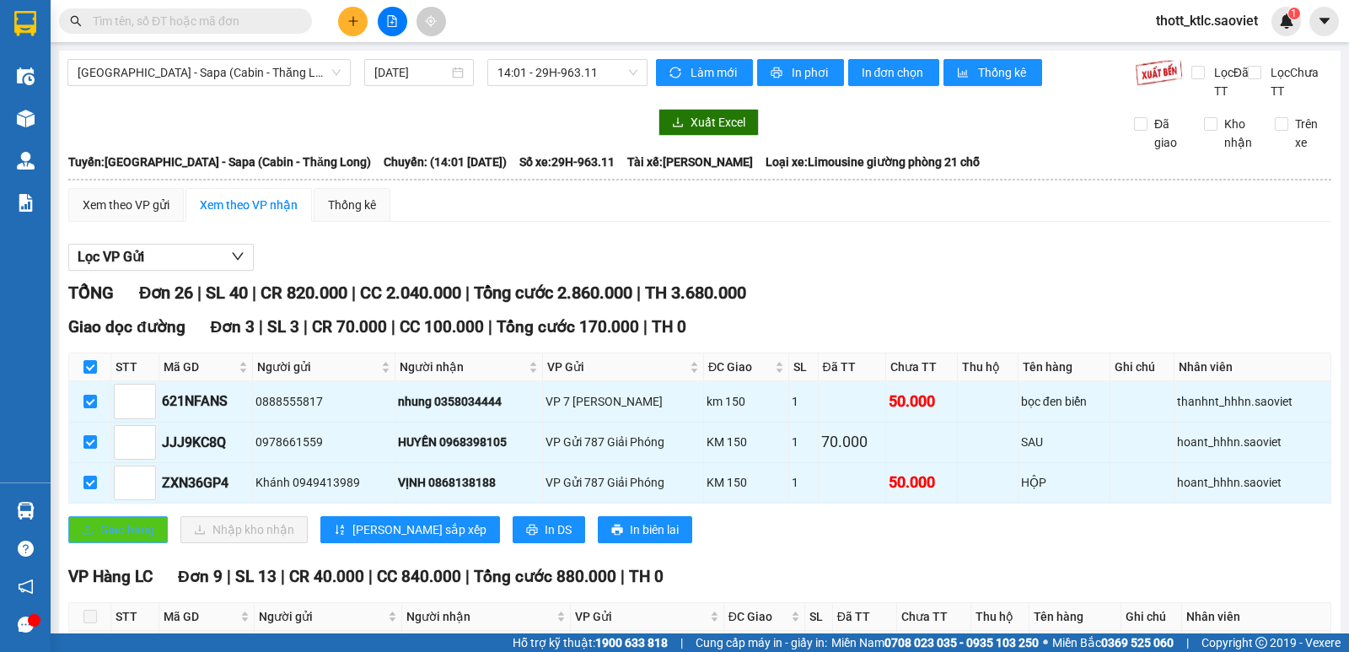
click at [105, 531] on span "Giao hàng" at bounding box center [127, 529] width 54 height 19
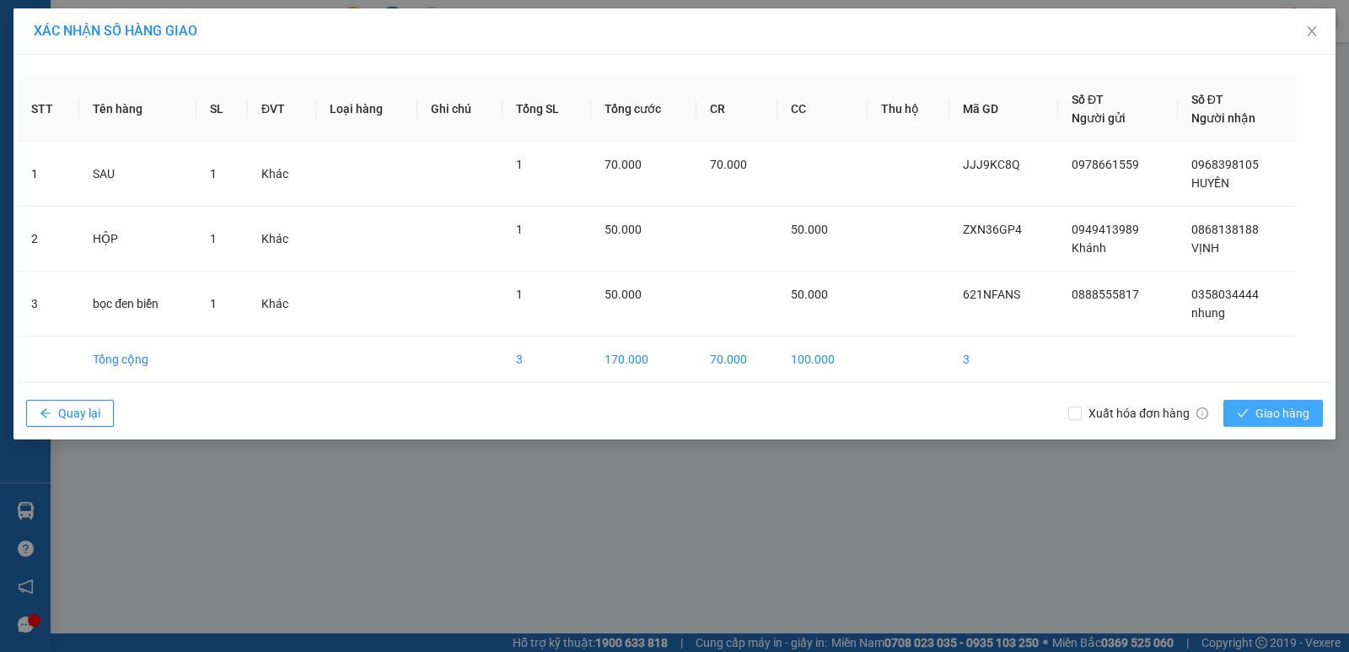
click at [1253, 413] on button "Giao hàng" at bounding box center [1272, 413] width 99 height 27
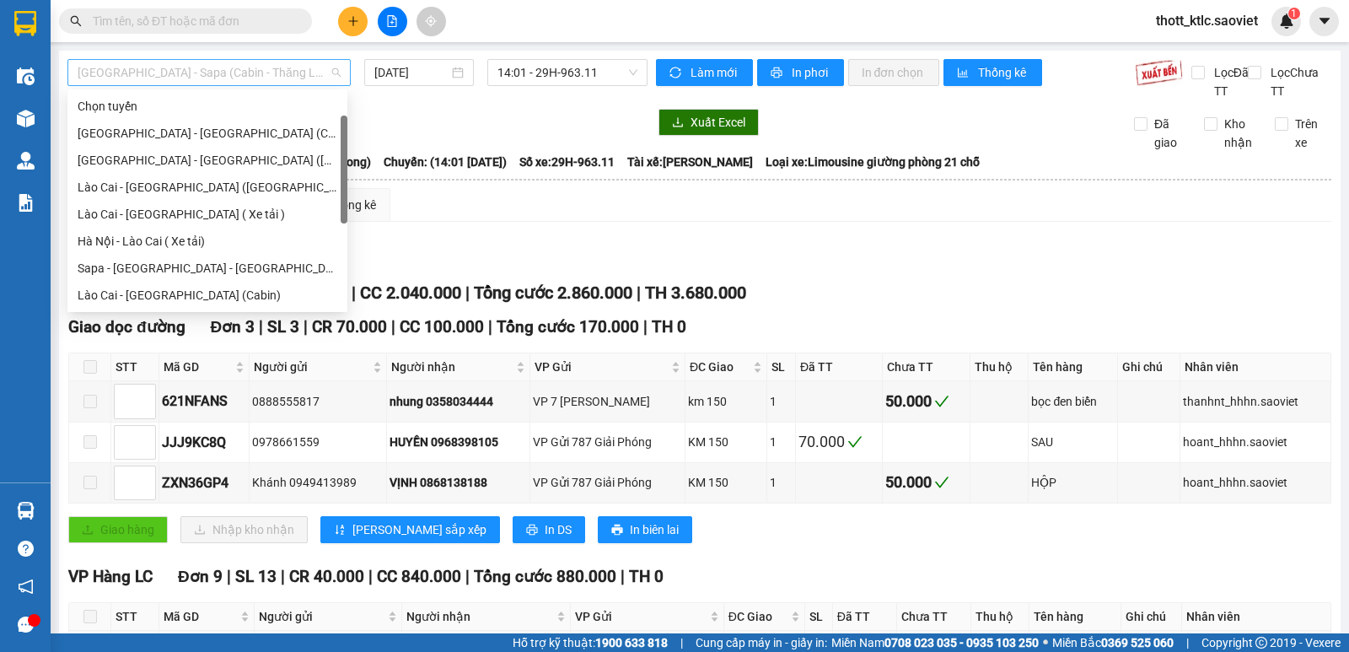
click at [241, 77] on span "[GEOGRAPHIC_DATA] - Sapa (Cabin - Thăng Long)" at bounding box center [209, 72] width 263 height 25
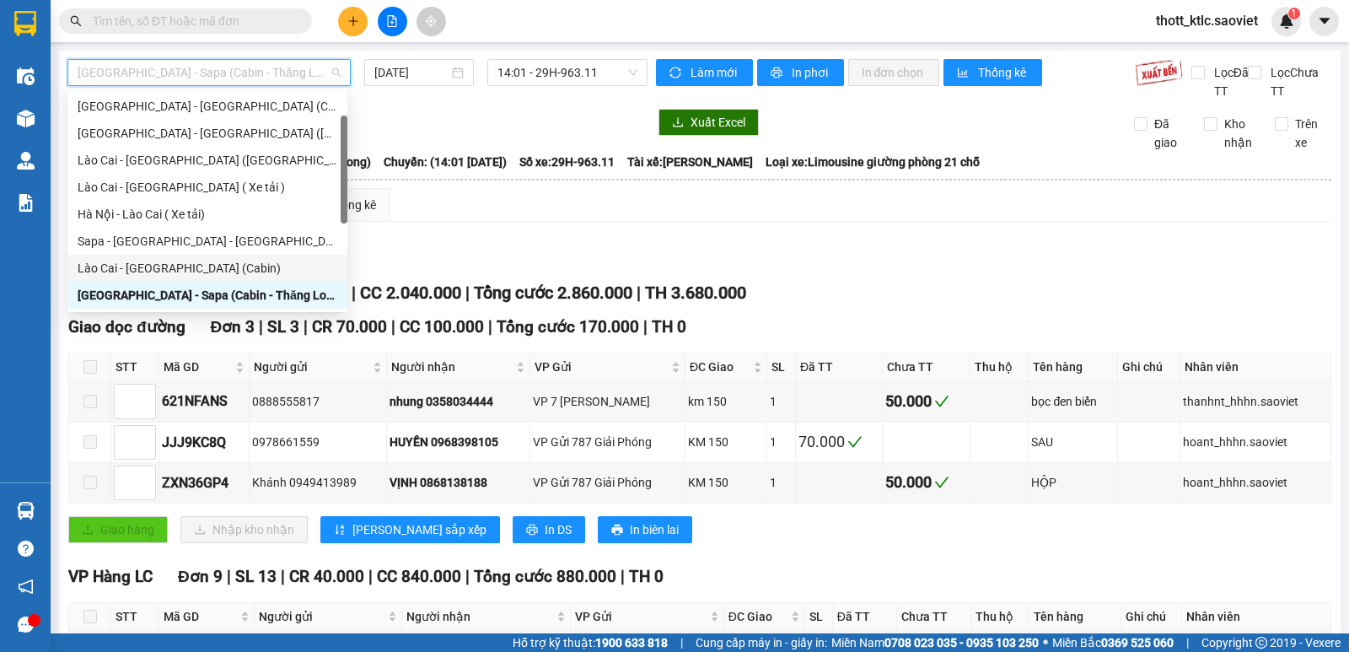
click at [116, 268] on div "Lào Cai - [GEOGRAPHIC_DATA] (Cabin)" at bounding box center [208, 268] width 260 height 19
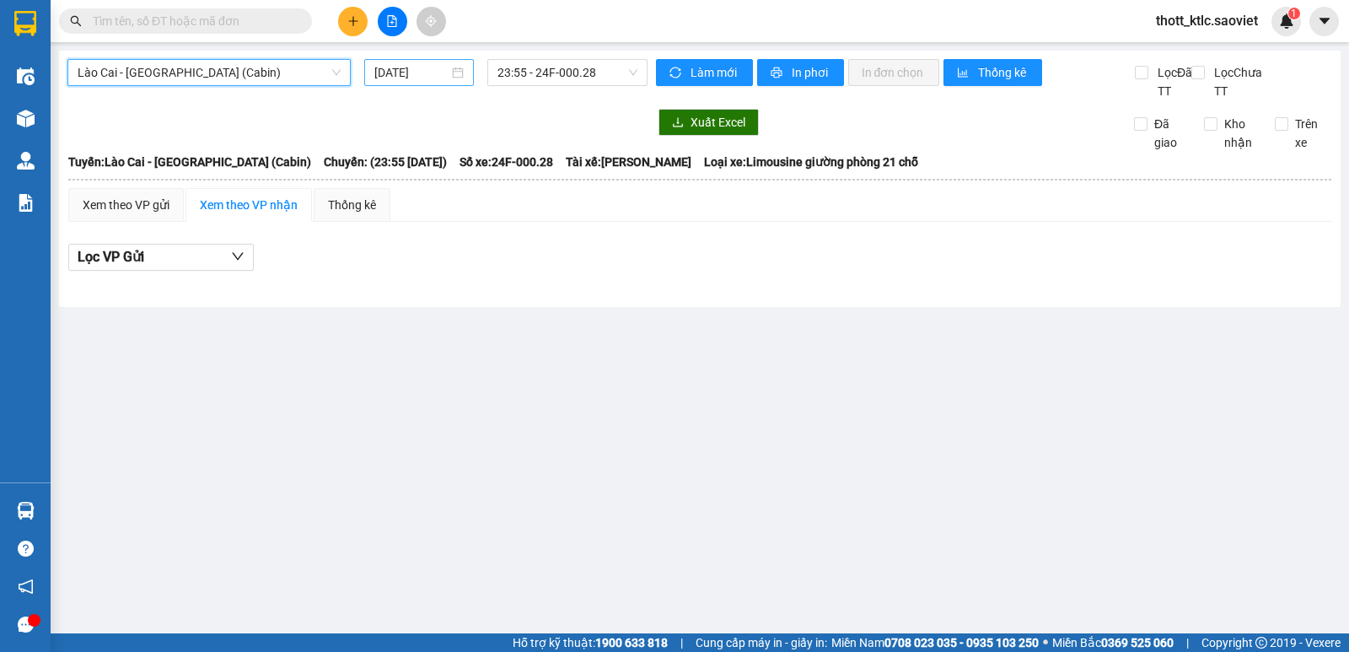
click at [404, 62] on div "[DATE]" at bounding box center [419, 72] width 110 height 27
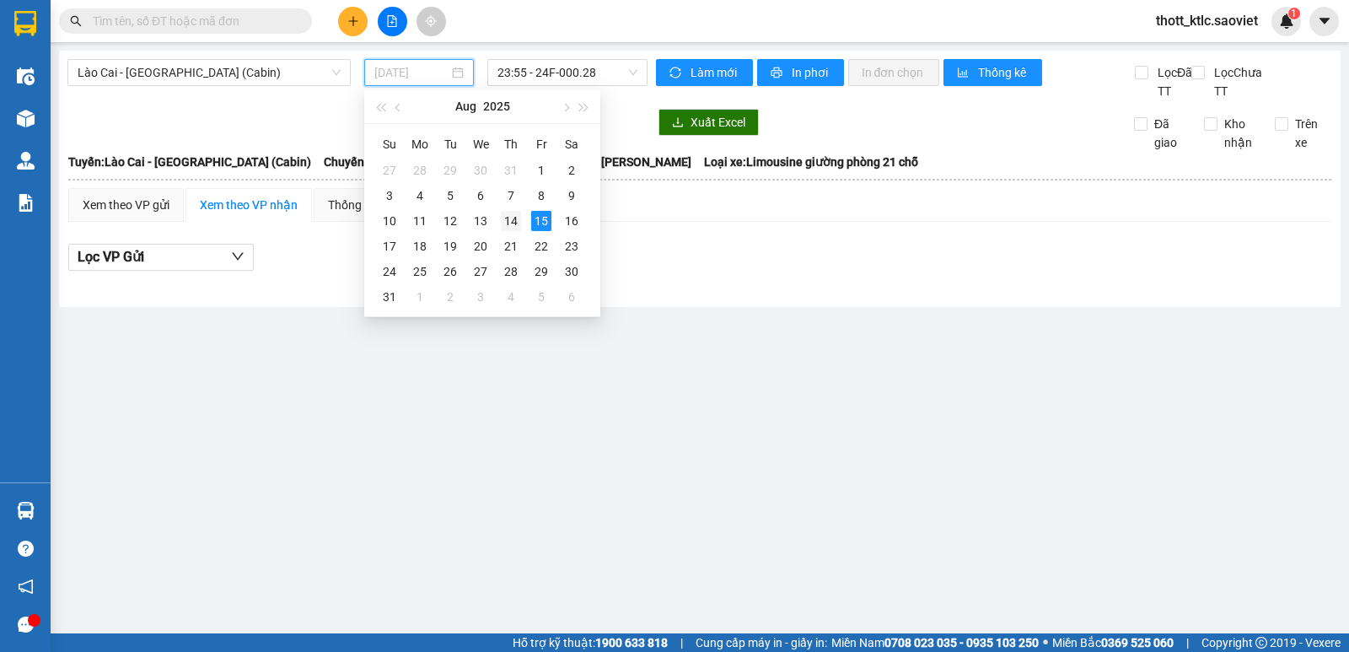
click at [517, 224] on div "14" at bounding box center [511, 221] width 20 height 20
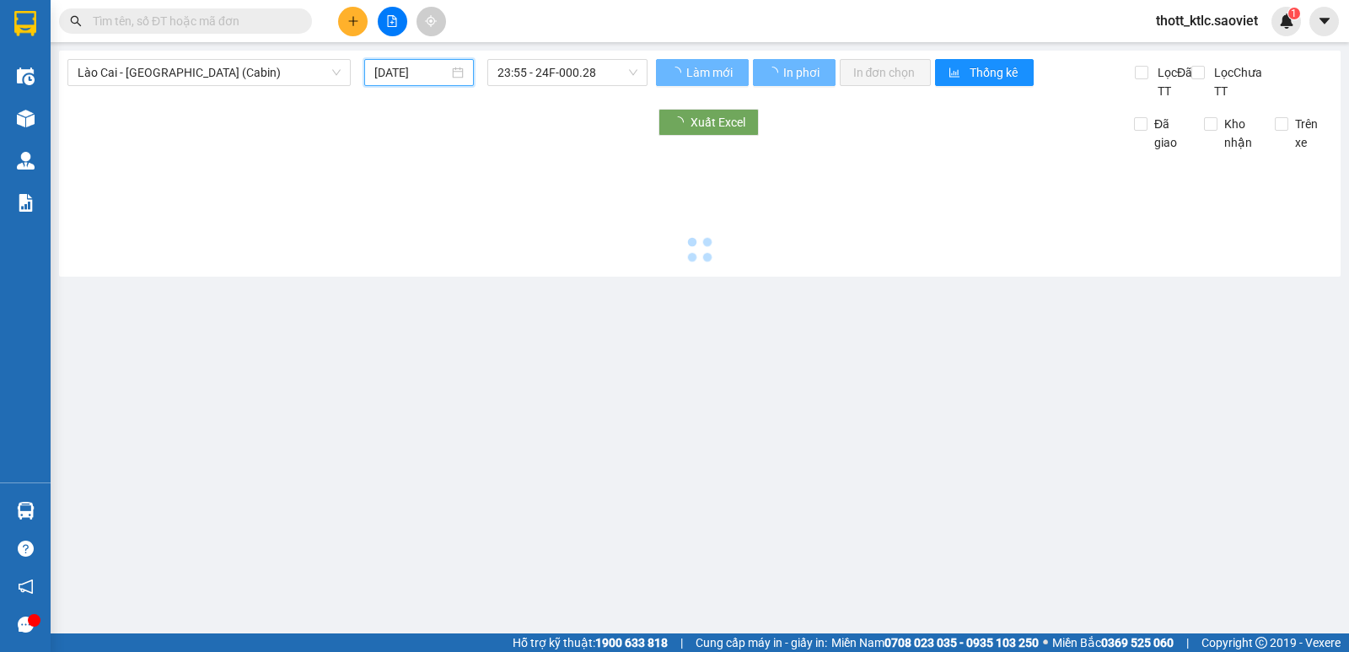
type input "[DATE]"
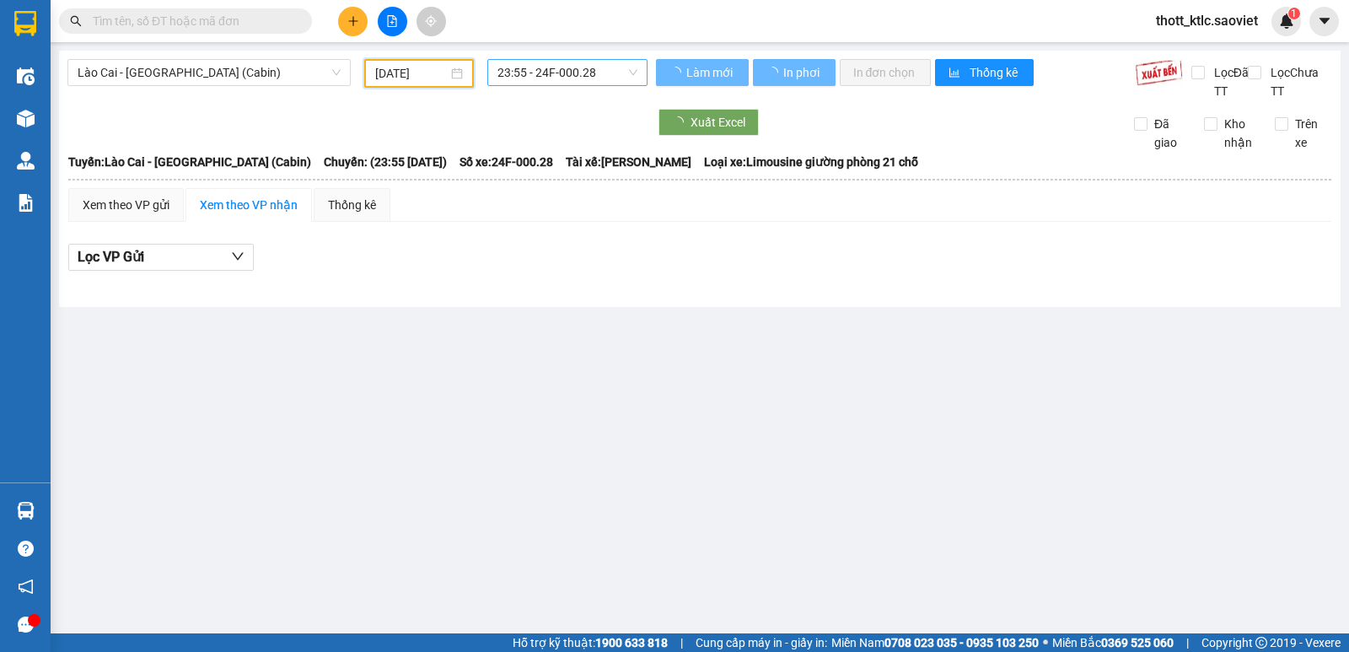
click at [591, 75] on span "23:55 - 24F-000.28" at bounding box center [566, 72] width 139 height 25
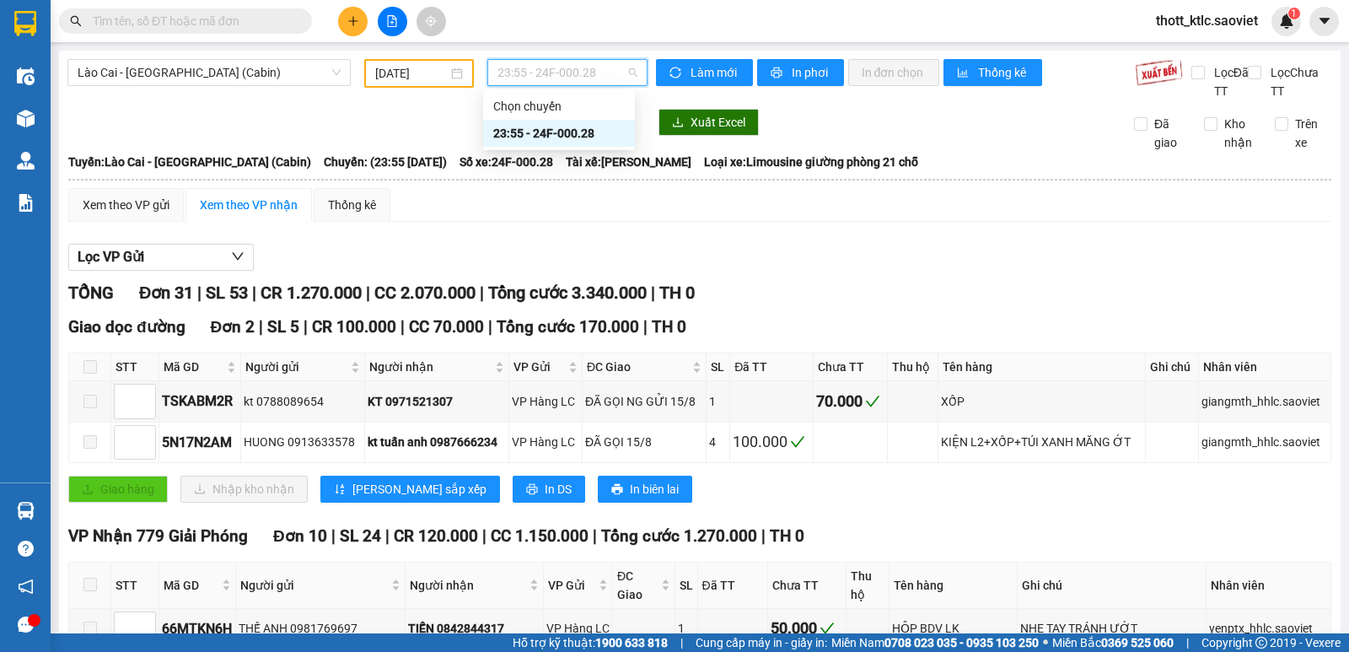
click at [588, 137] on div "23:55 - 24F-000.28" at bounding box center [558, 133] width 131 height 19
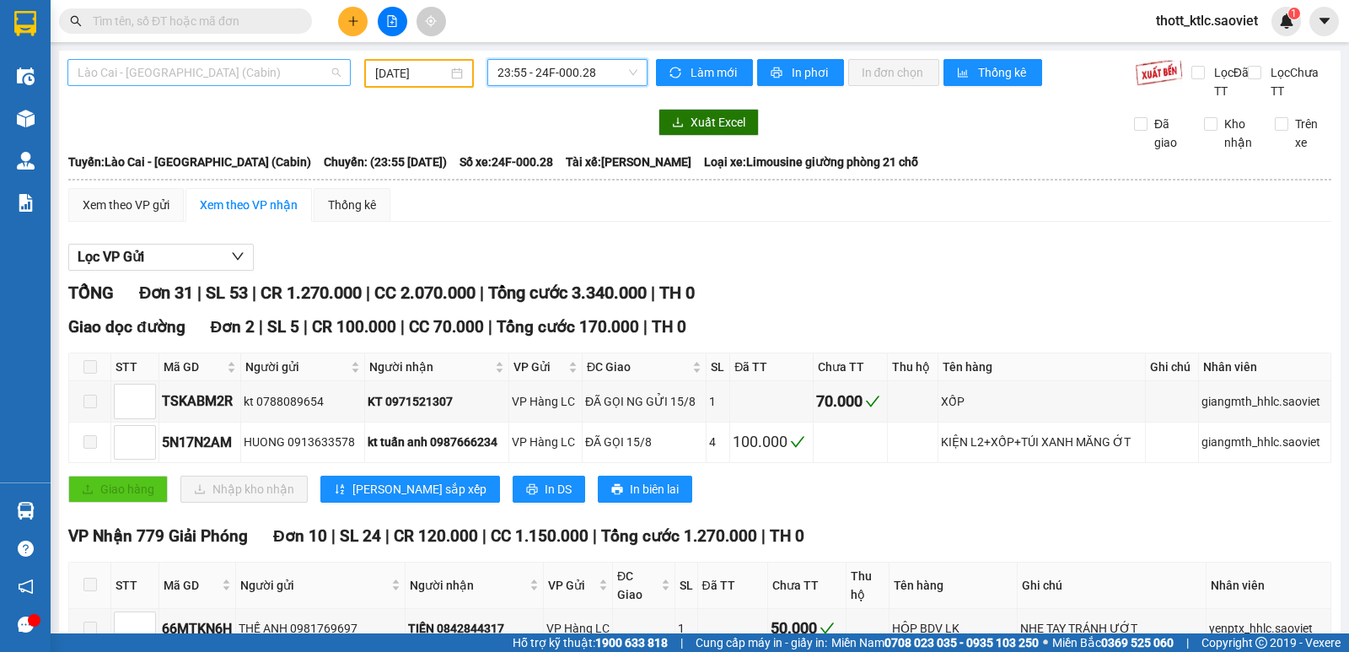
click at [275, 72] on span "Lào Cai - [GEOGRAPHIC_DATA] (Cabin)" at bounding box center [209, 72] width 263 height 25
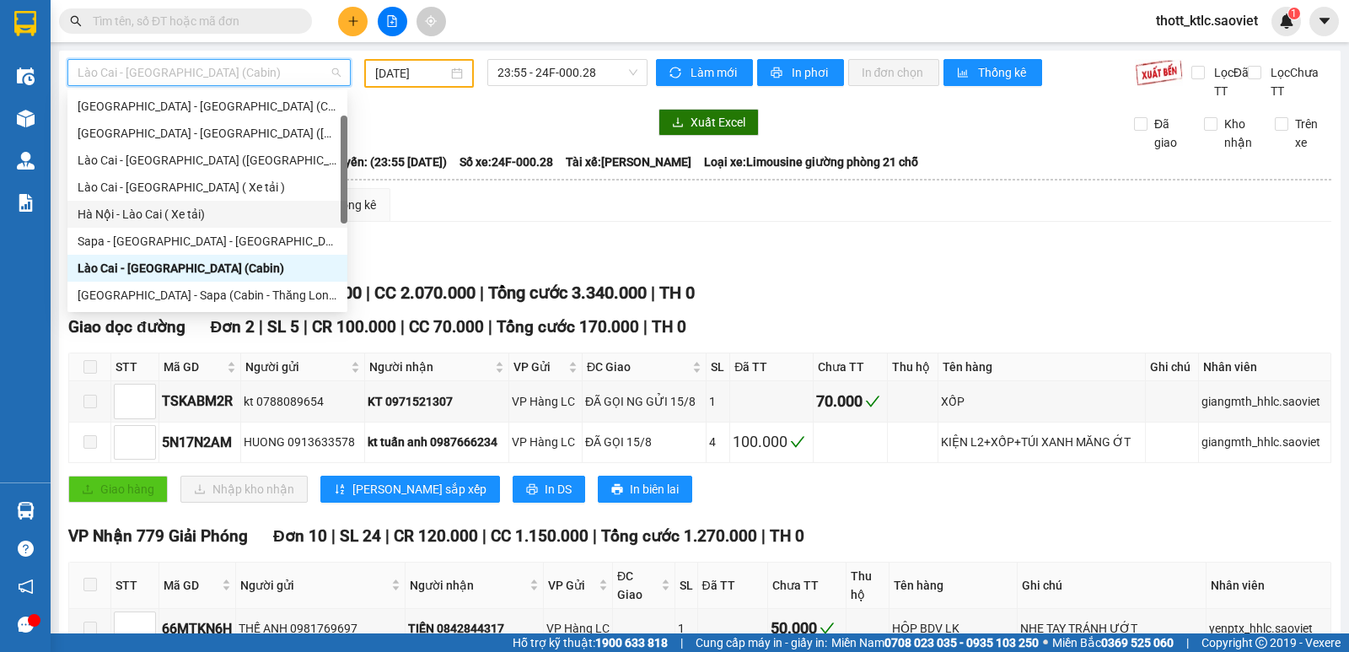
scroll to position [135, 0]
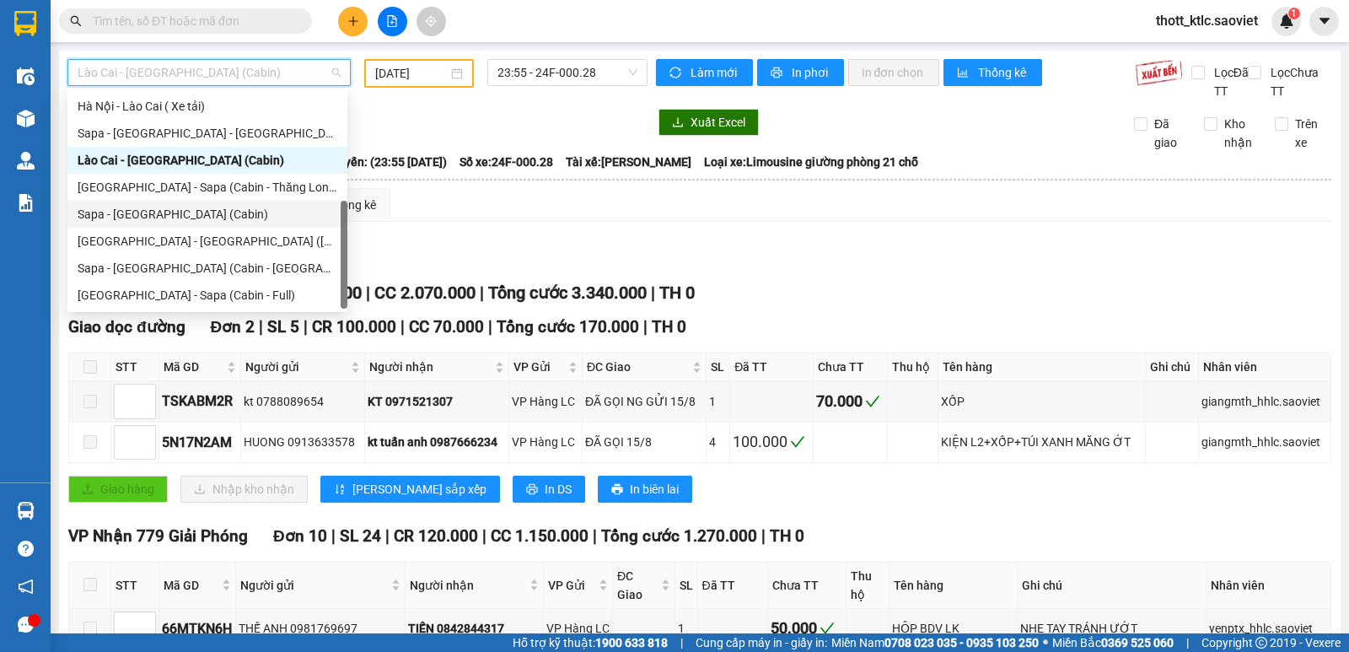
click at [143, 207] on div "Sapa - [GEOGRAPHIC_DATA] (Cabin)" at bounding box center [208, 214] width 260 height 19
type input "[DATE]"
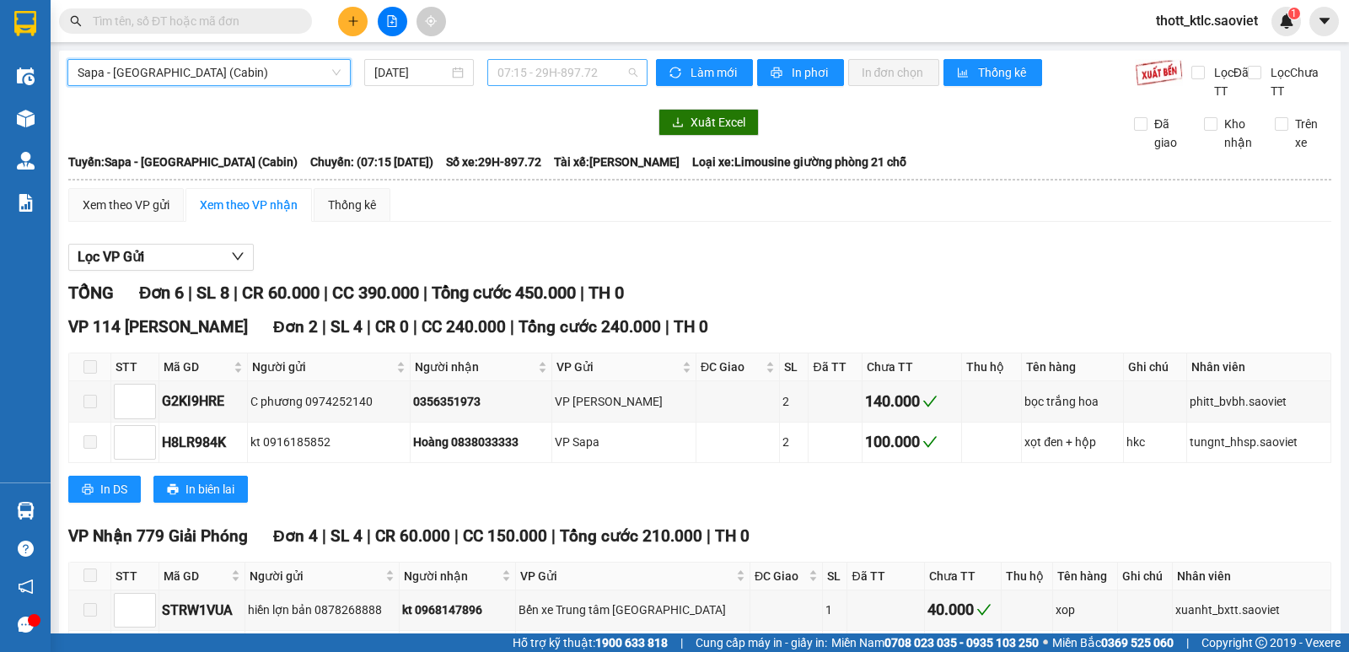
click at [580, 68] on span "07:15 - 29H-897.72" at bounding box center [566, 72] width 139 height 25
click at [732, 224] on div "Xem theo VP gửi Xem theo VP nhận Thống kê Lọc VP Gửi TỔNG Đơn 6 | SL 8 | CR 60…" at bounding box center [699, 500] width 1263 height 625
click at [311, 78] on span "Sapa - [GEOGRAPHIC_DATA] (Cabin)" at bounding box center [209, 72] width 263 height 25
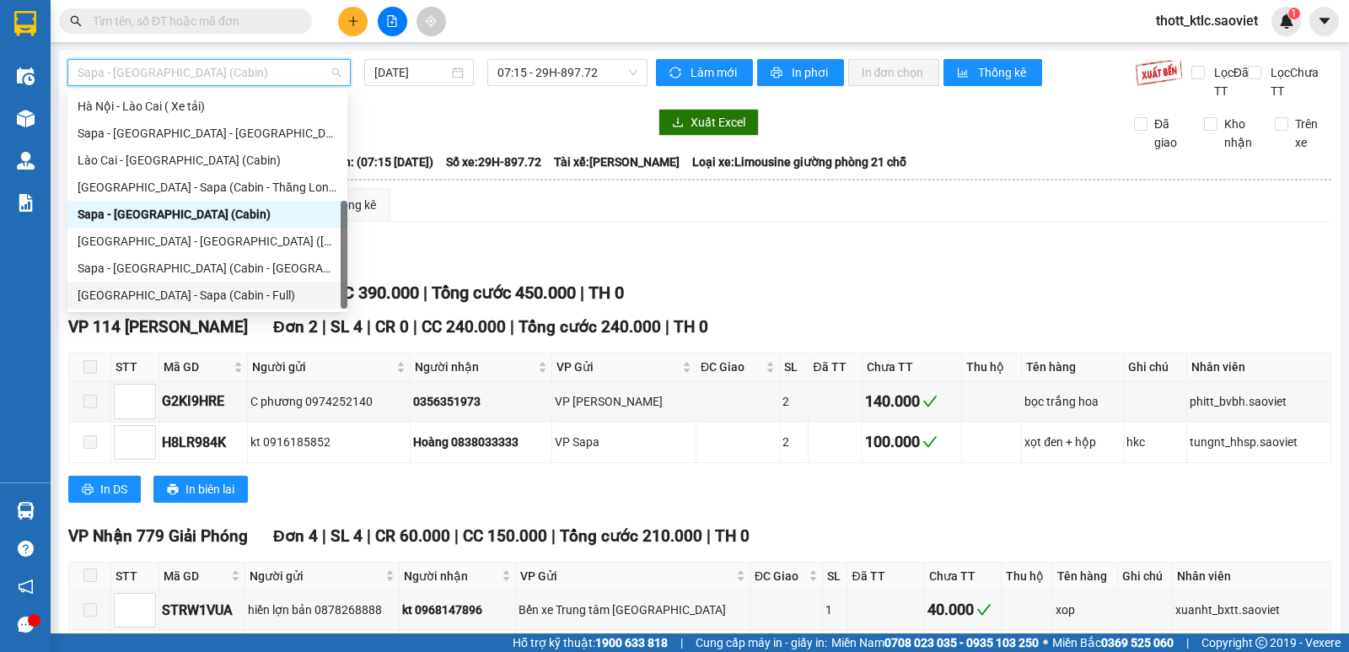
drag, startPoint x: 137, startPoint y: 287, endPoint x: 541, endPoint y: 66, distance: 460.2
click at [137, 287] on div "[GEOGRAPHIC_DATA] - Sapa (Cabin - Full)" at bounding box center [208, 295] width 260 height 19
type input "[DATE]"
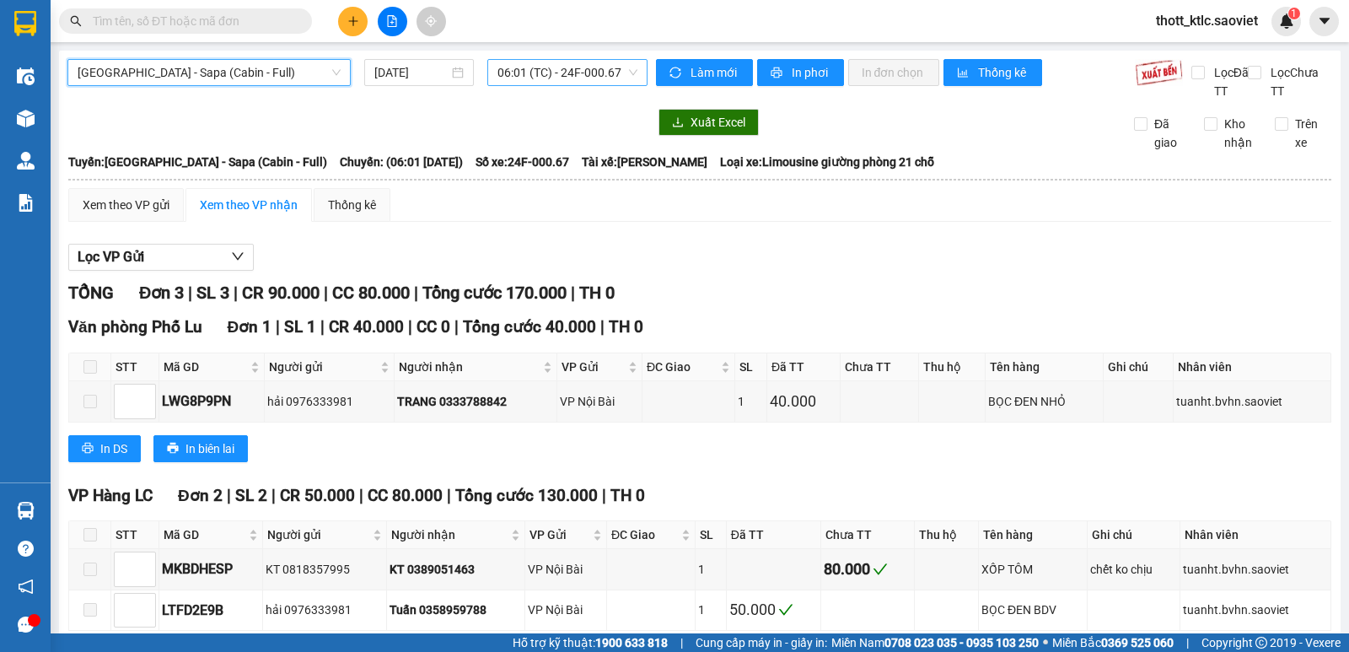
click at [566, 73] on span "06:01 (TC) - 24F-000.67" at bounding box center [566, 72] width 139 height 25
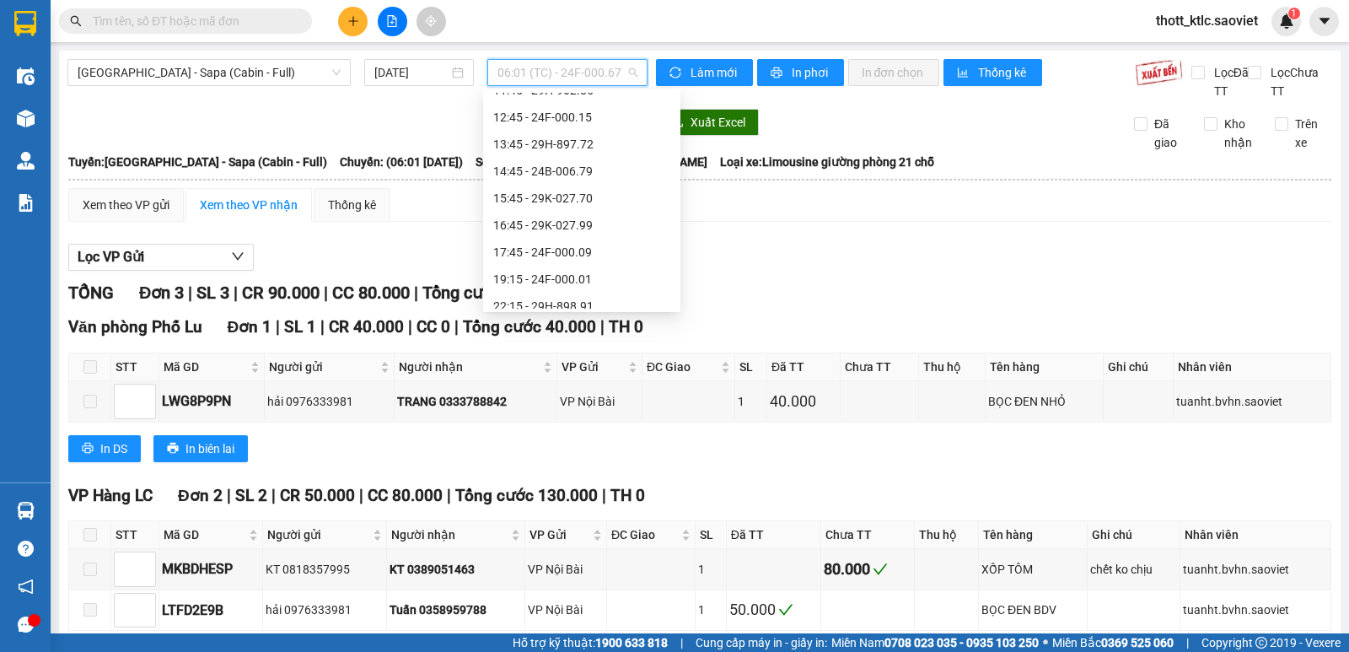
scroll to position [253, 0]
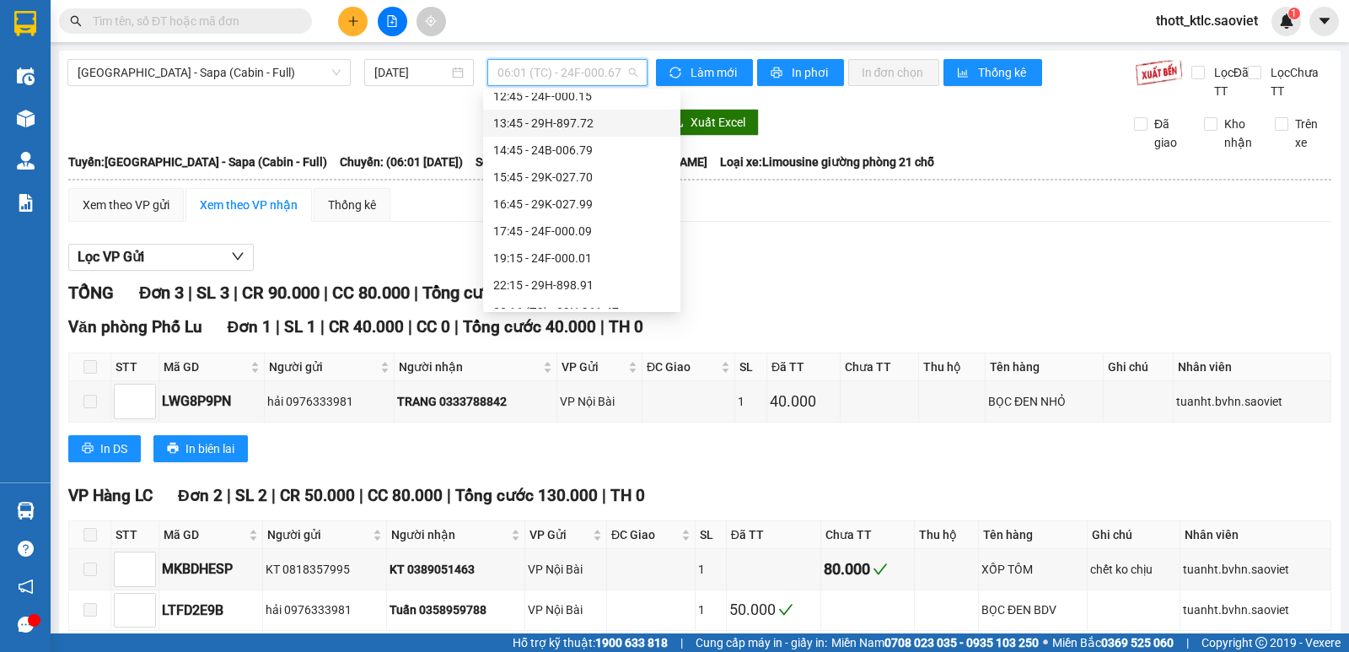
click at [577, 129] on div "13:45 - 29H-897.72" at bounding box center [581, 123] width 177 height 19
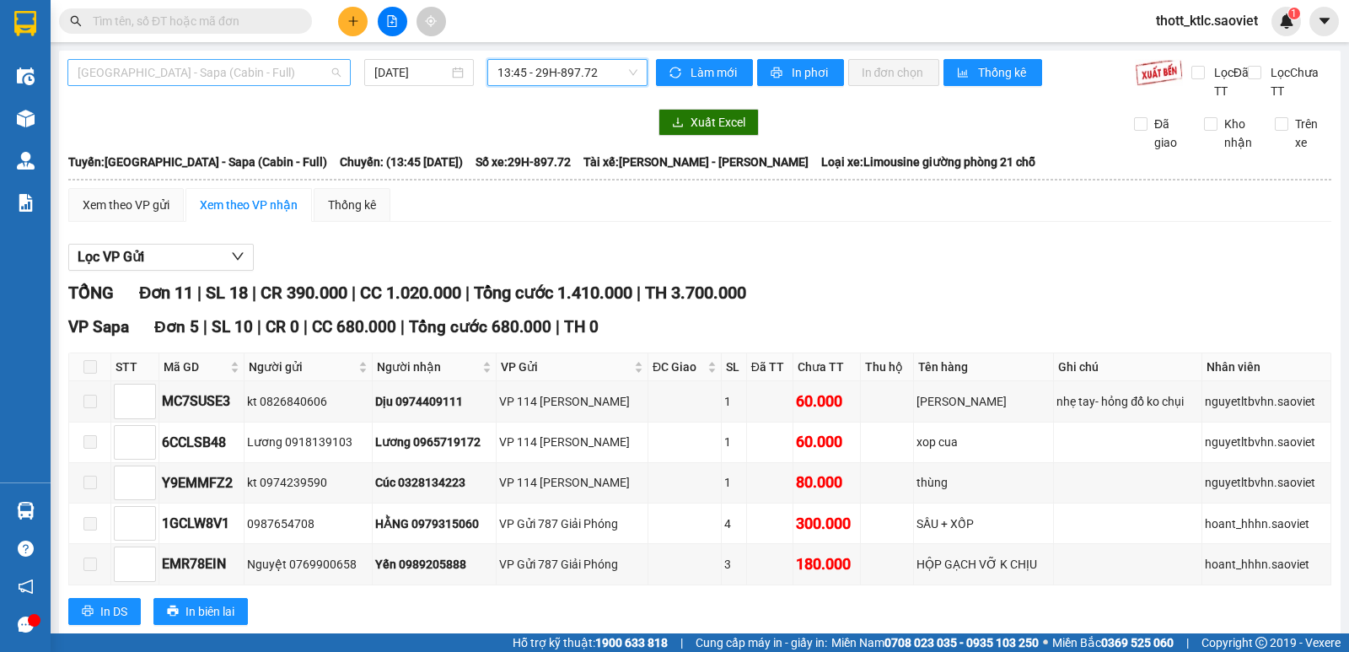
click at [264, 77] on span "[GEOGRAPHIC_DATA] - Sapa (Cabin - Full)" at bounding box center [209, 72] width 263 height 25
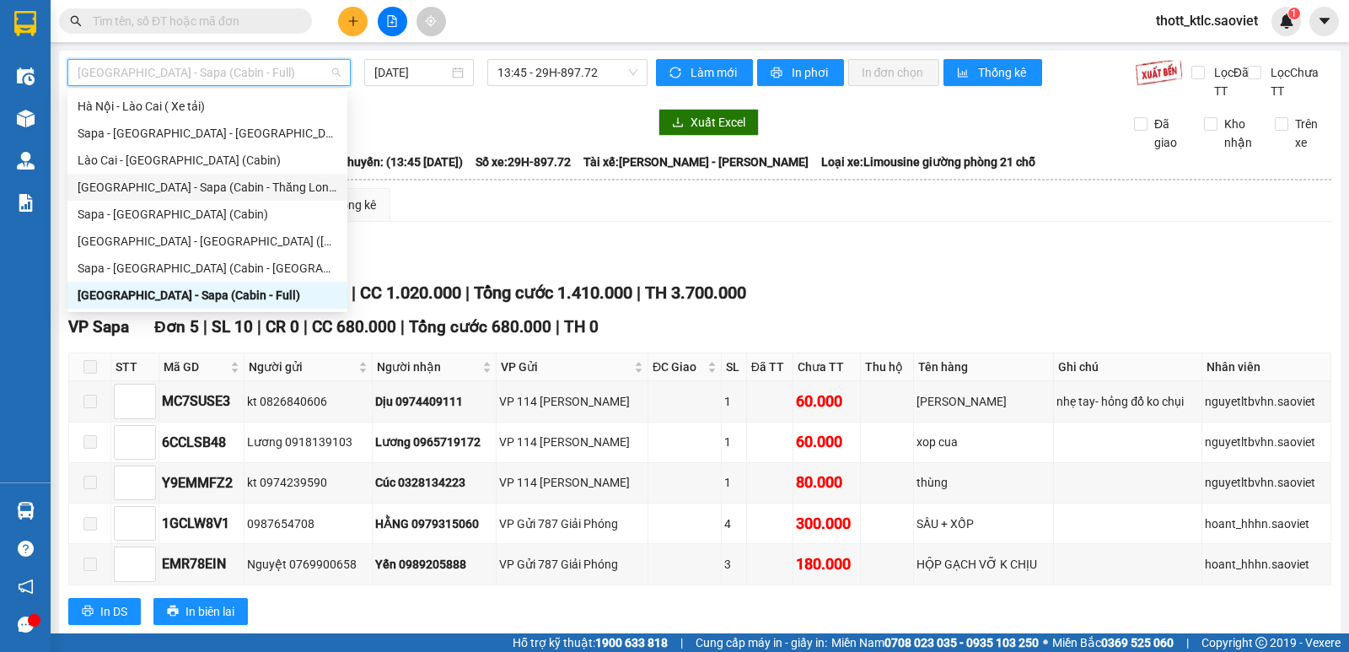
scroll to position [51, 0]
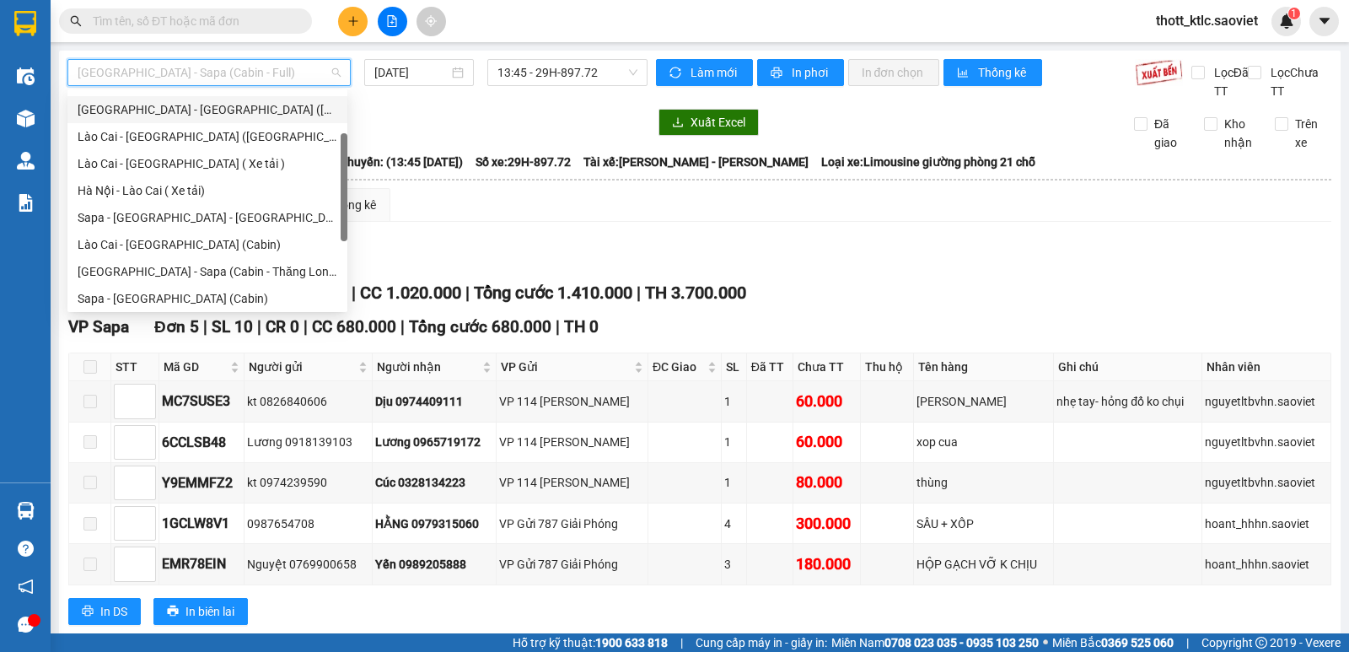
drag, startPoint x: 142, startPoint y: 105, endPoint x: 170, endPoint y: 202, distance: 100.8
click at [164, 190] on div "[GEOGRAPHIC_DATA] - [GEOGRAPHIC_DATA] ([GEOGRAPHIC_DATA]) [GEOGRAPHIC_DATA] - […" at bounding box center [207, 204] width 280 height 270
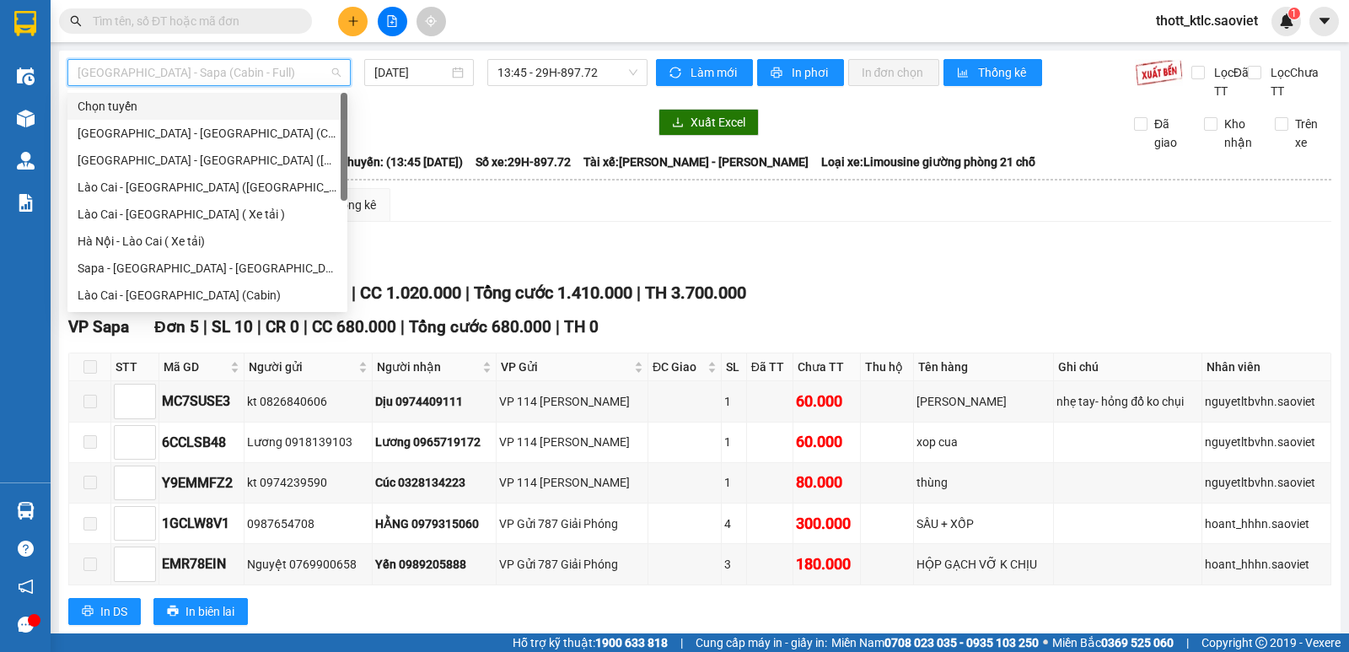
drag, startPoint x: 169, startPoint y: 114, endPoint x: 164, endPoint y: 121, distance: 8.7
click at [165, 119] on div "Chọn tuyến" at bounding box center [207, 106] width 280 height 27
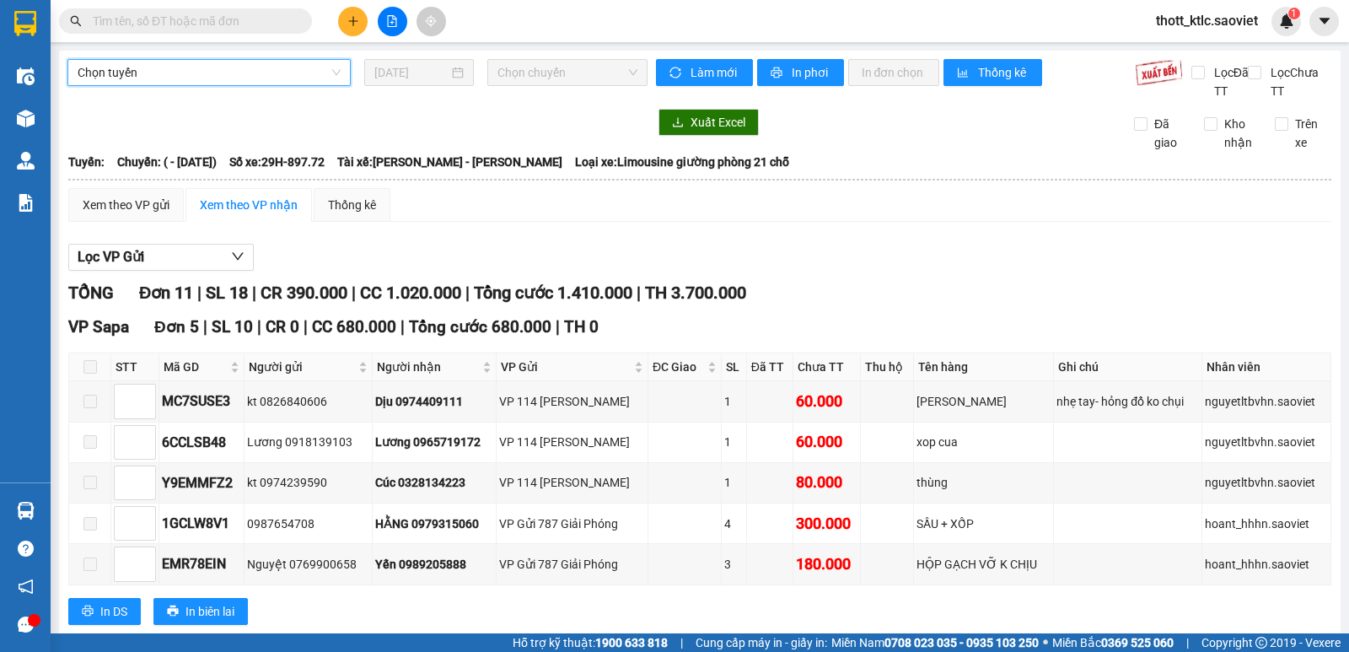
click at [164, 122] on div at bounding box center [357, 122] width 580 height 27
click at [153, 73] on span "Chọn tuyến" at bounding box center [209, 72] width 263 height 25
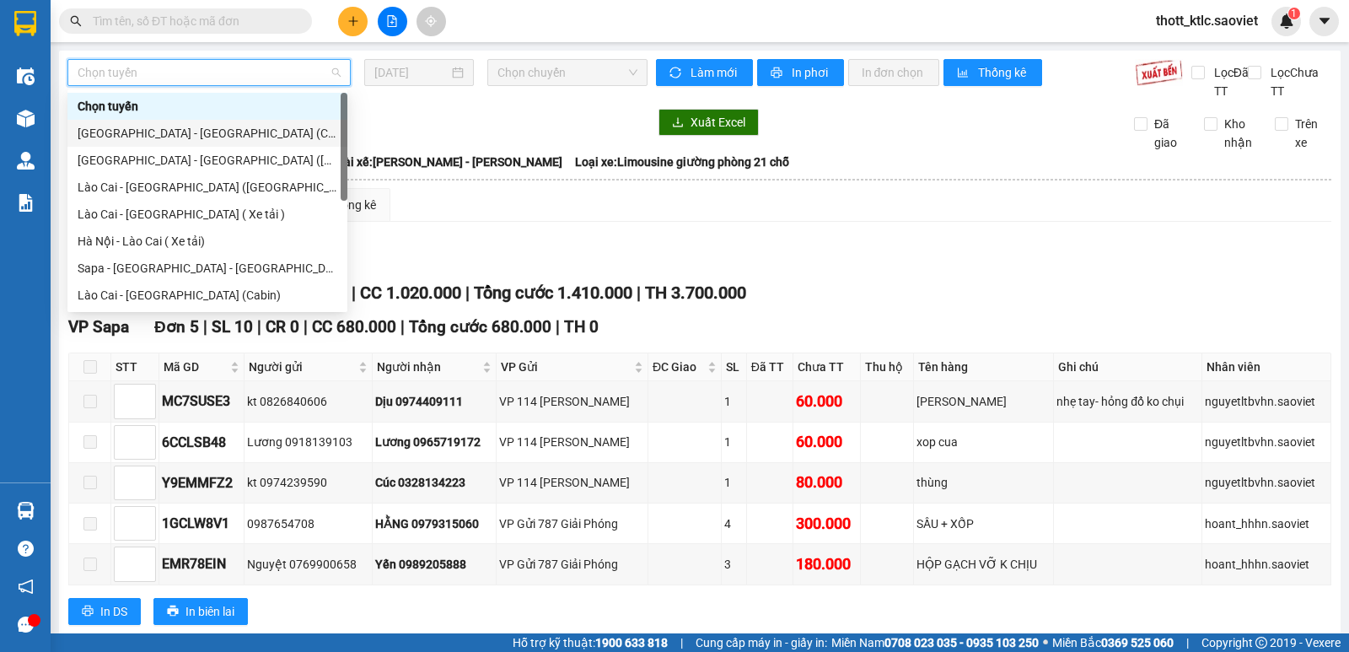
click at [142, 134] on div "[GEOGRAPHIC_DATA] - [GEOGRAPHIC_DATA] (Cabin)" at bounding box center [208, 133] width 260 height 19
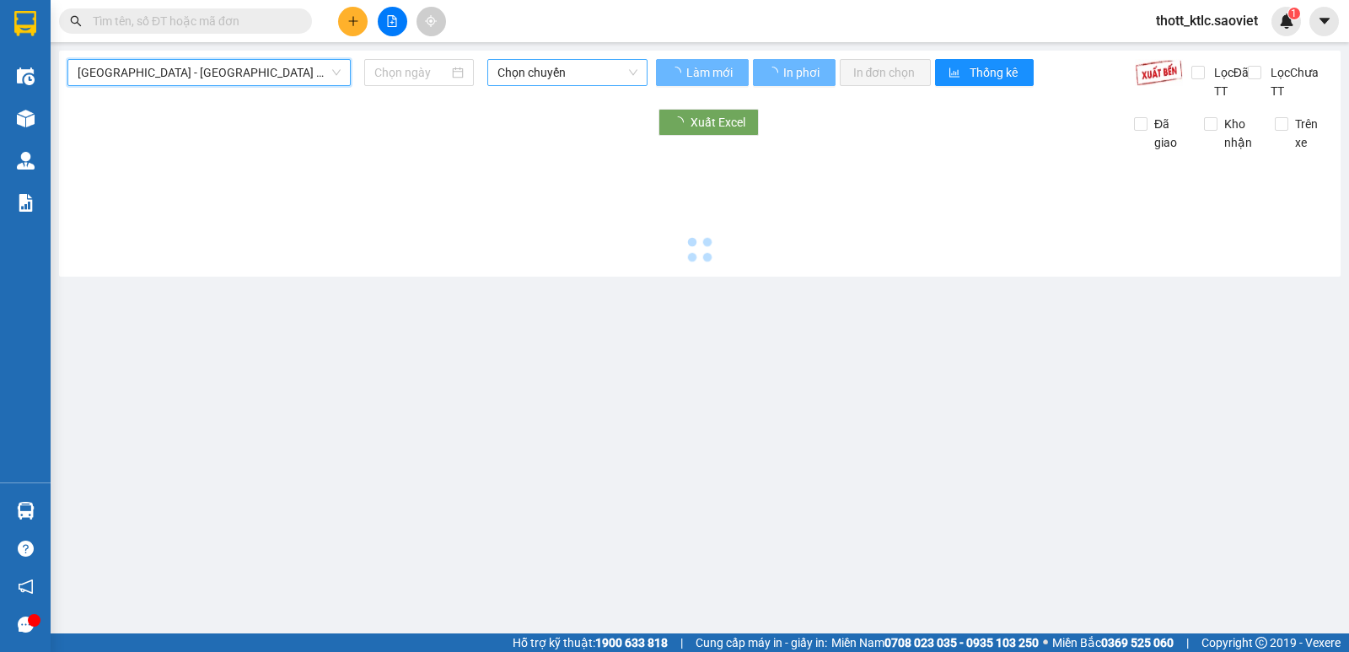
type input "[DATE]"
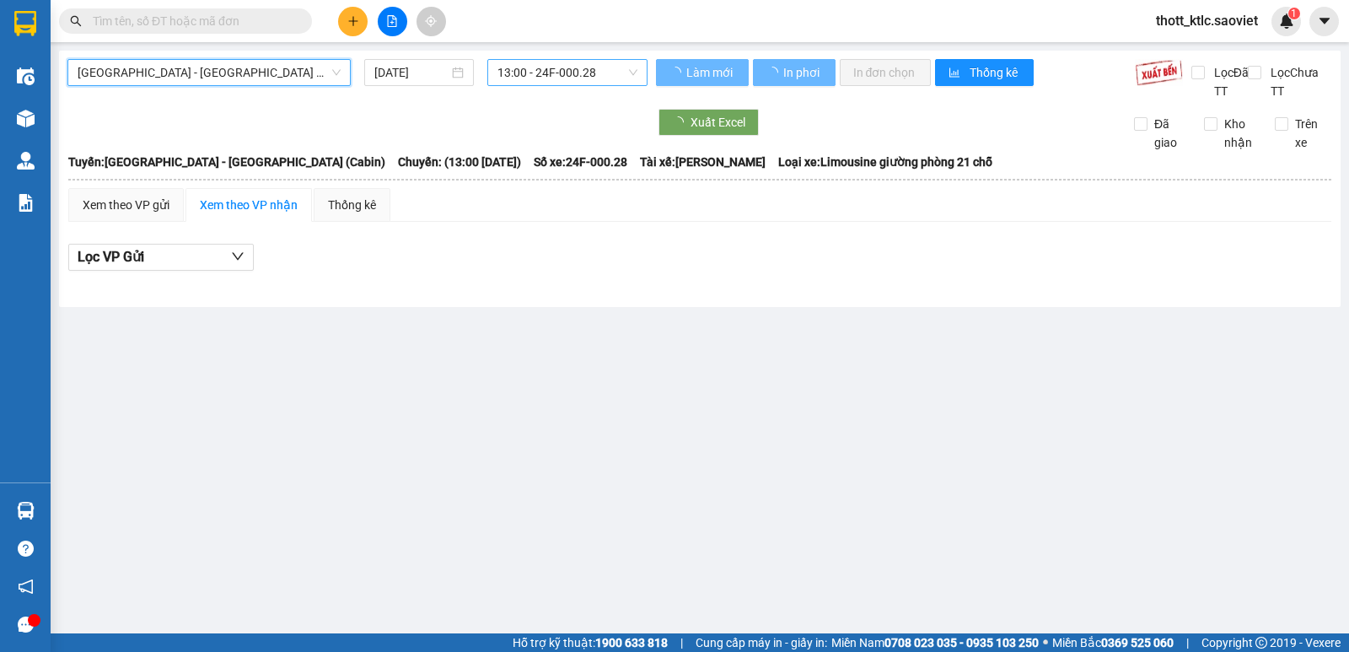
click at [614, 78] on span "13:00 - 24F-000.28" at bounding box center [566, 72] width 139 height 25
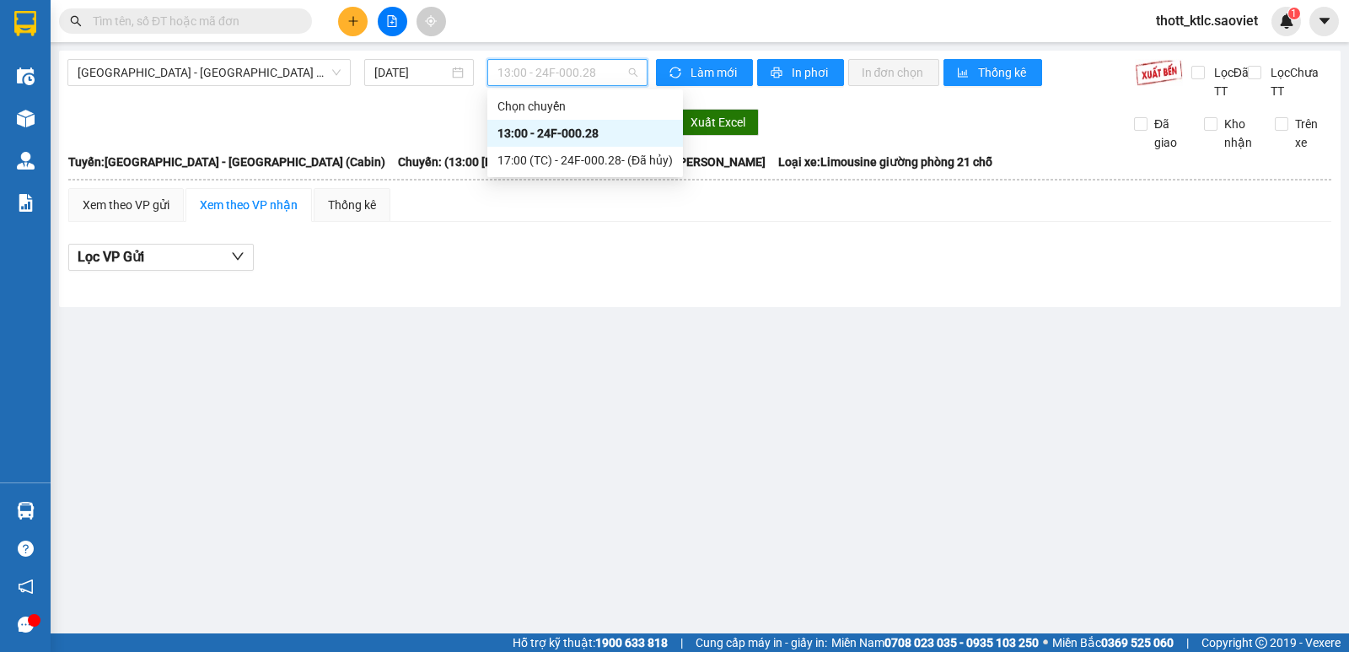
click at [590, 140] on div "13:00 - 24F-000.28" at bounding box center [584, 133] width 175 height 19
